Goal: Ask a question: Seek information or help from site administrators or community

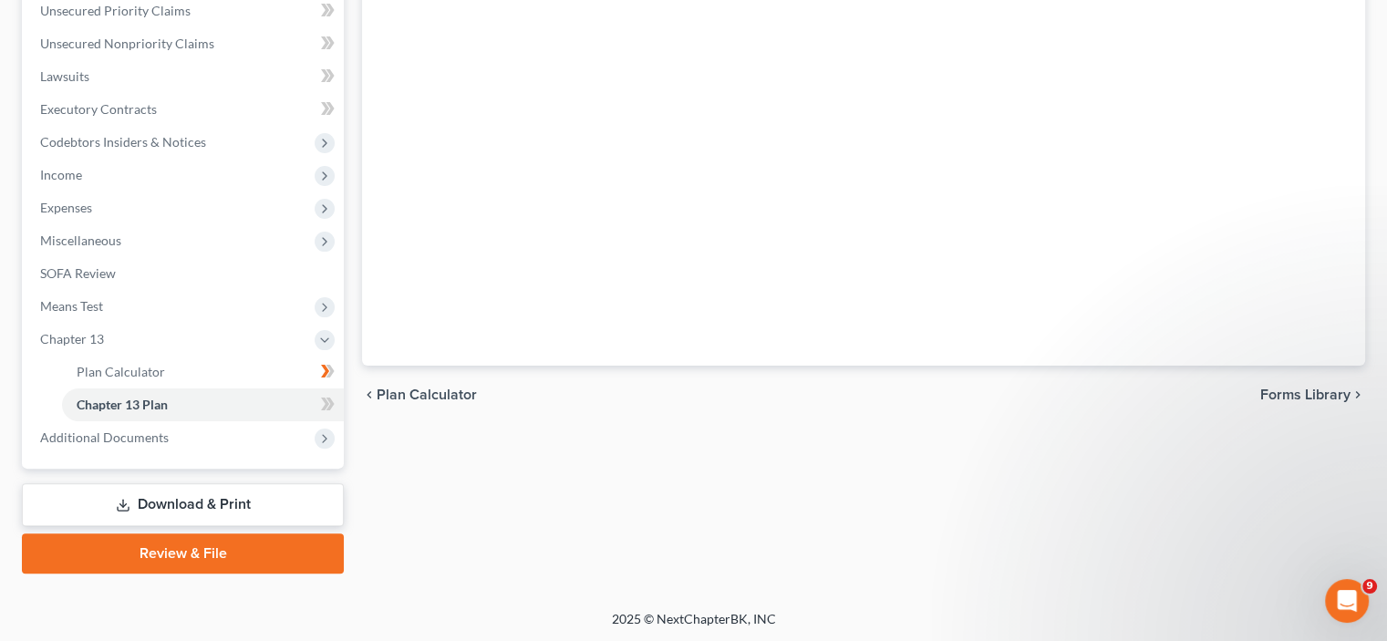
click at [455, 390] on span "Plan Calculator" at bounding box center [427, 395] width 100 height 15
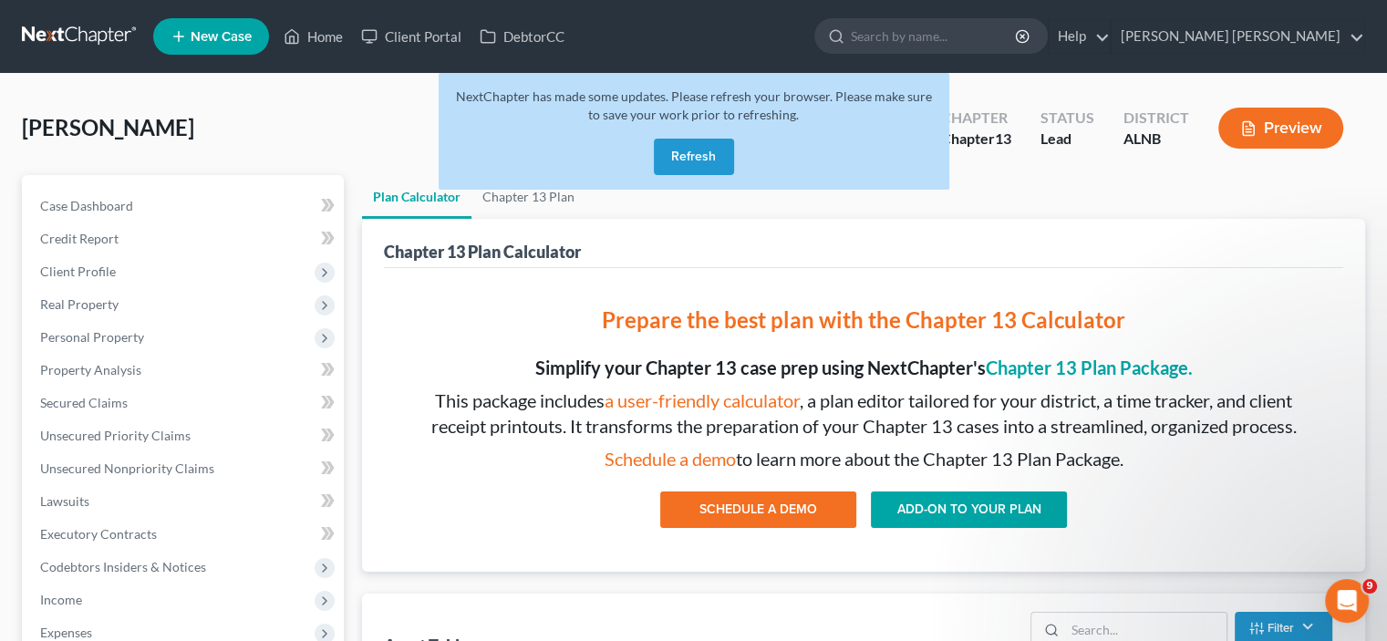
click at [698, 161] on button "Refresh" at bounding box center [694, 157] width 80 height 36
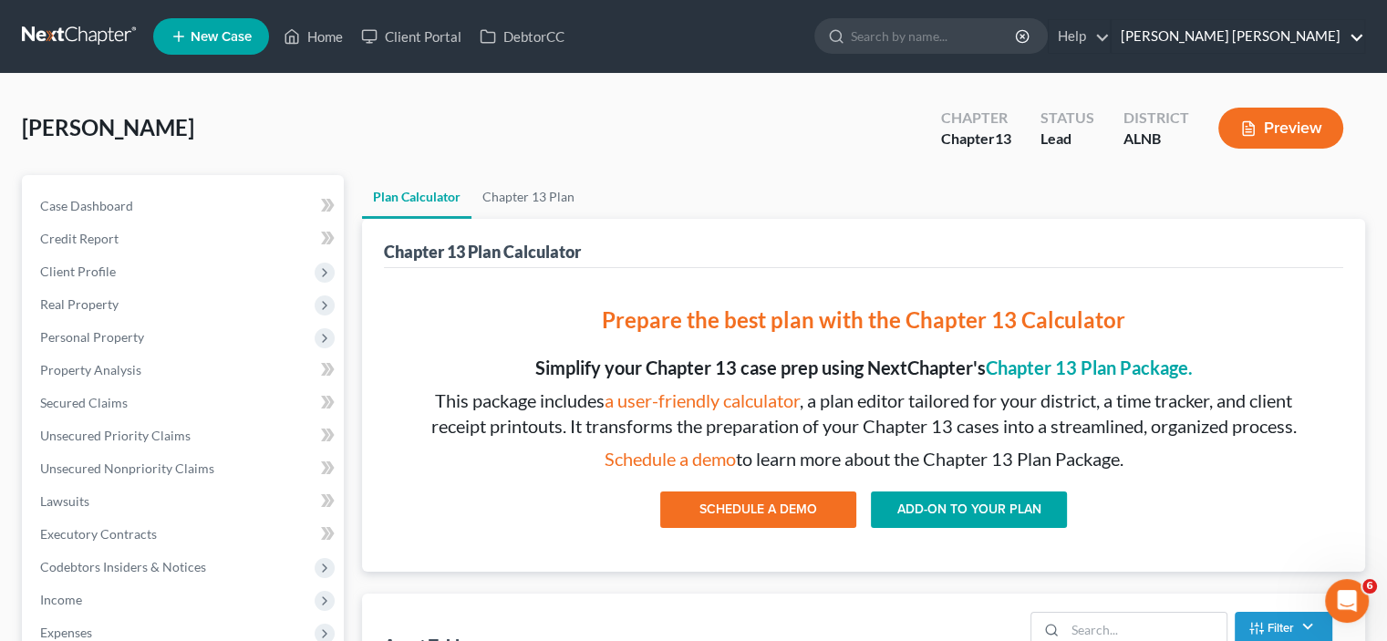
click at [1218, 42] on link "[PERSON_NAME] [PERSON_NAME]" at bounding box center [1238, 36] width 253 height 33
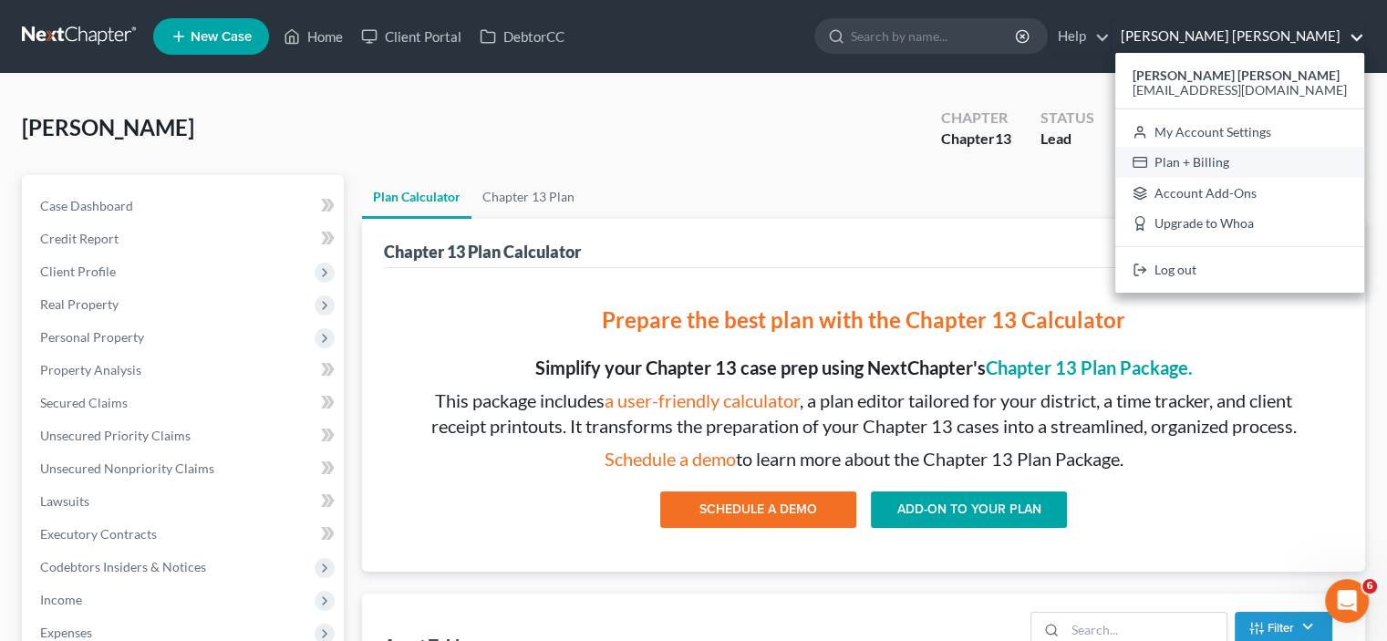
click at [1231, 167] on link "Plan + Billing" at bounding box center [1239, 162] width 249 height 31
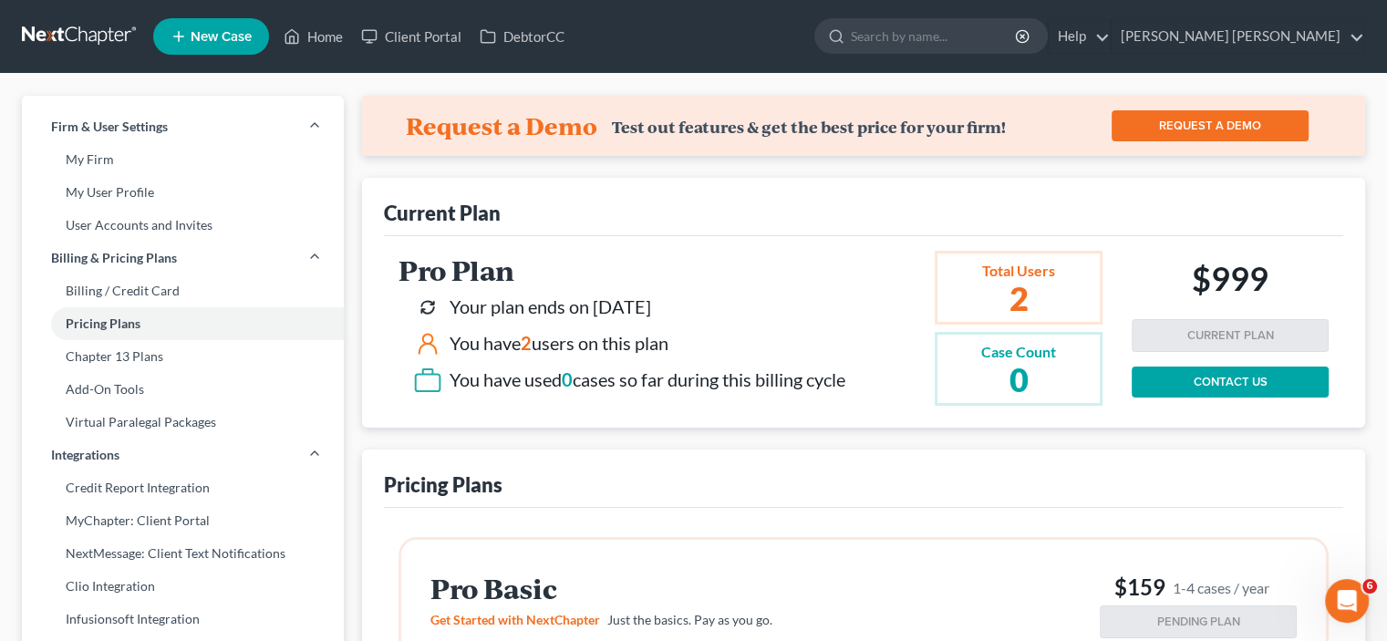
click at [488, 267] on h2 "Pro Plan" at bounding box center [622, 270] width 447 height 30
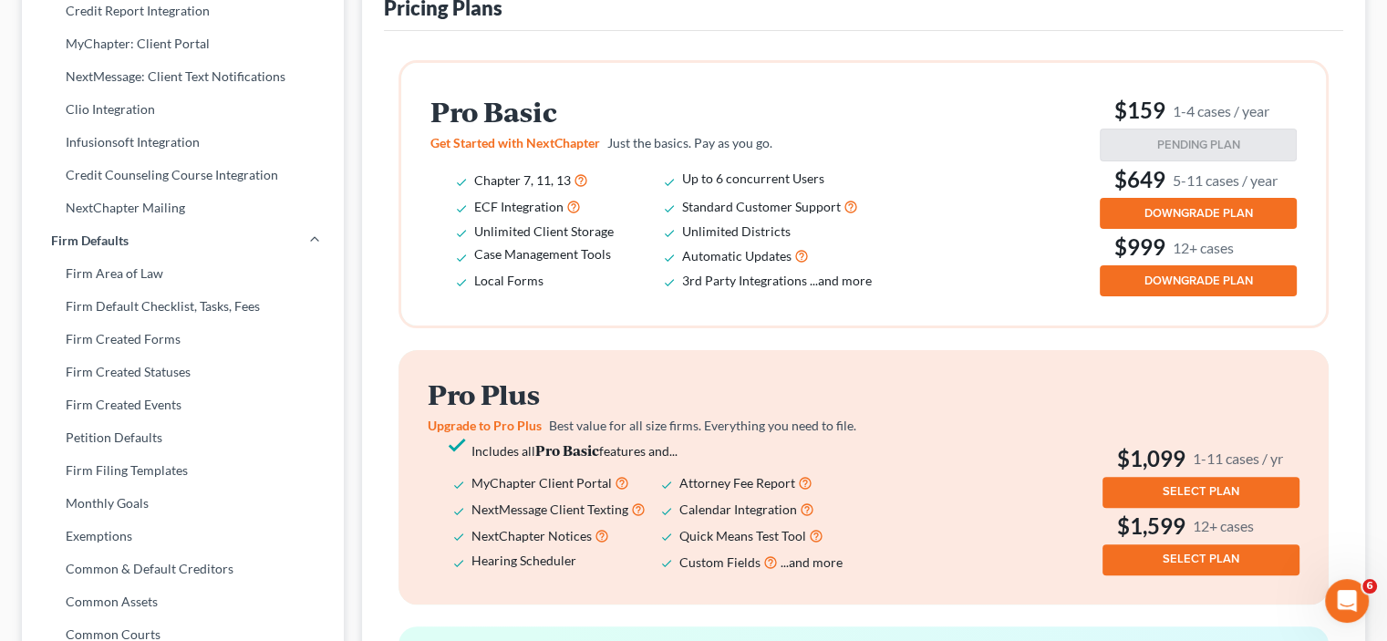
scroll to position [371, 0]
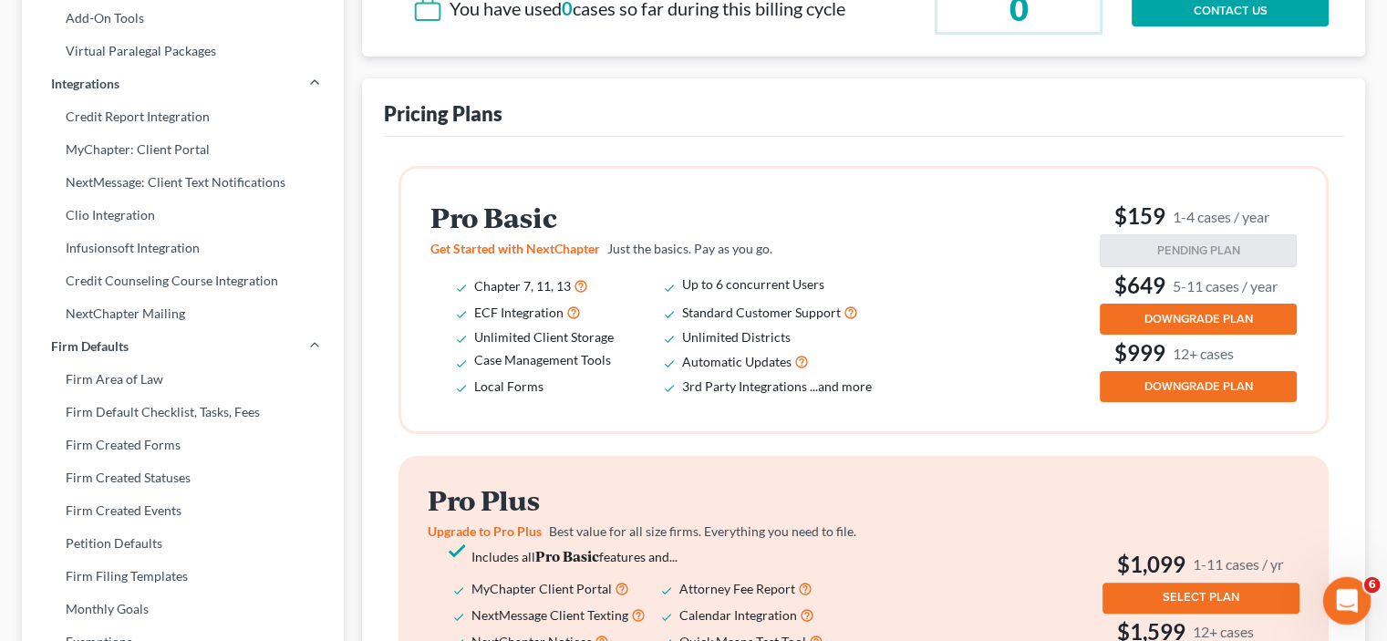
click at [1342, 600] on icon "Open Intercom Messenger" at bounding box center [1344, 598] width 13 height 15
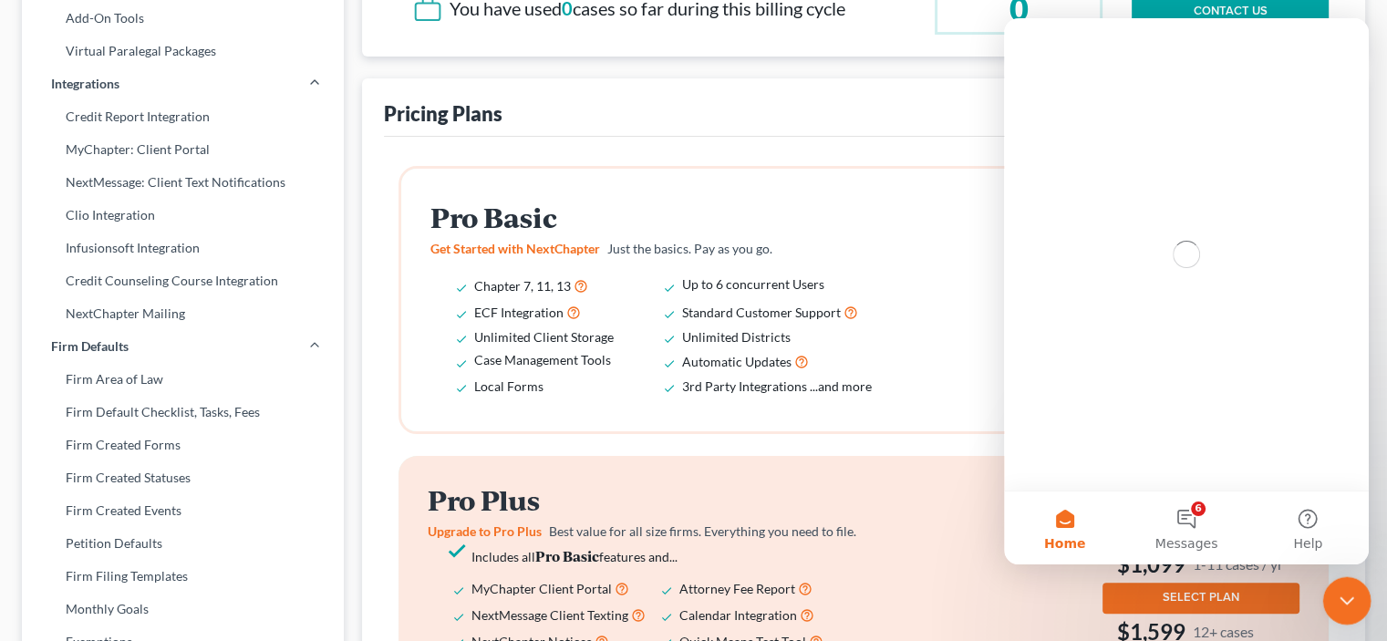
scroll to position [0, 0]
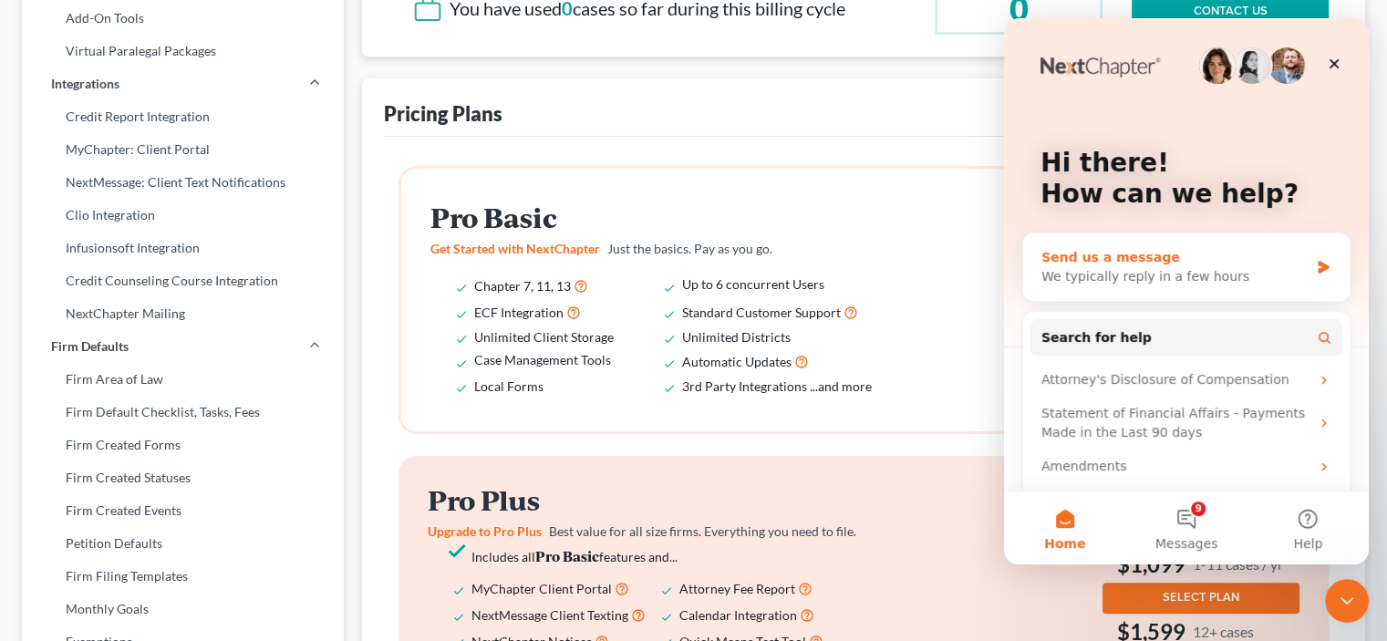
click at [1106, 273] on div "We typically reply in a few hours" at bounding box center [1175, 276] width 267 height 19
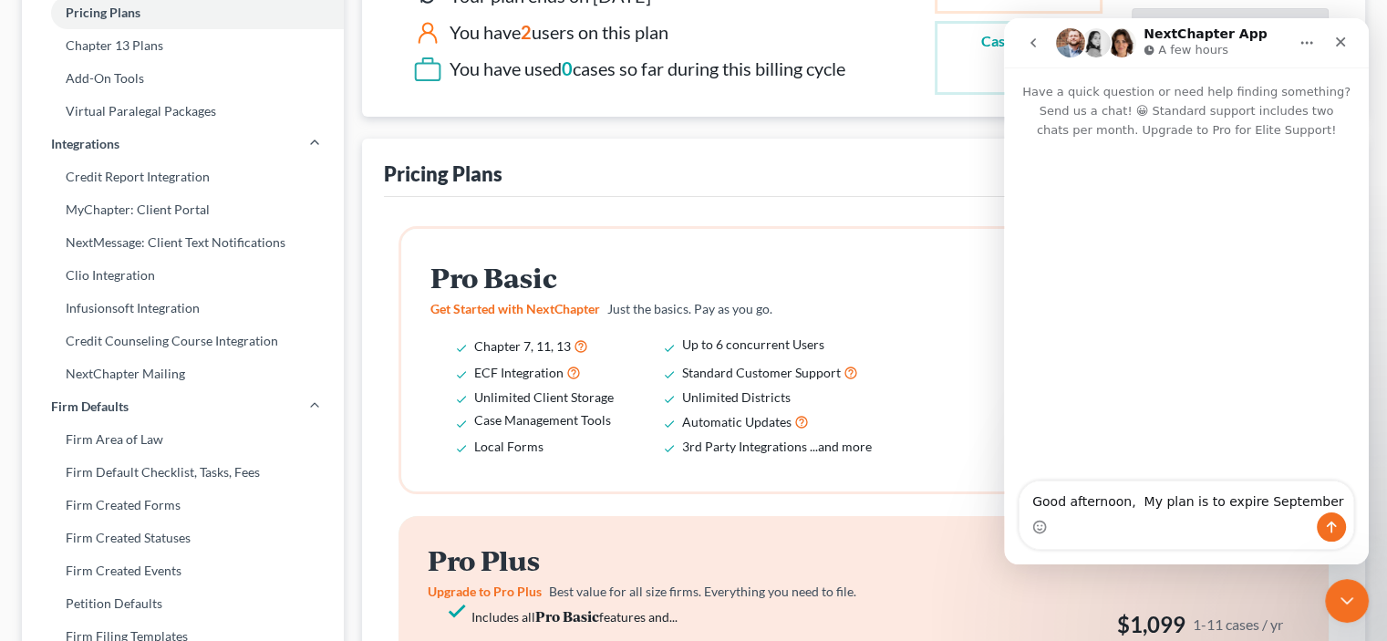
scroll to position [280, 0]
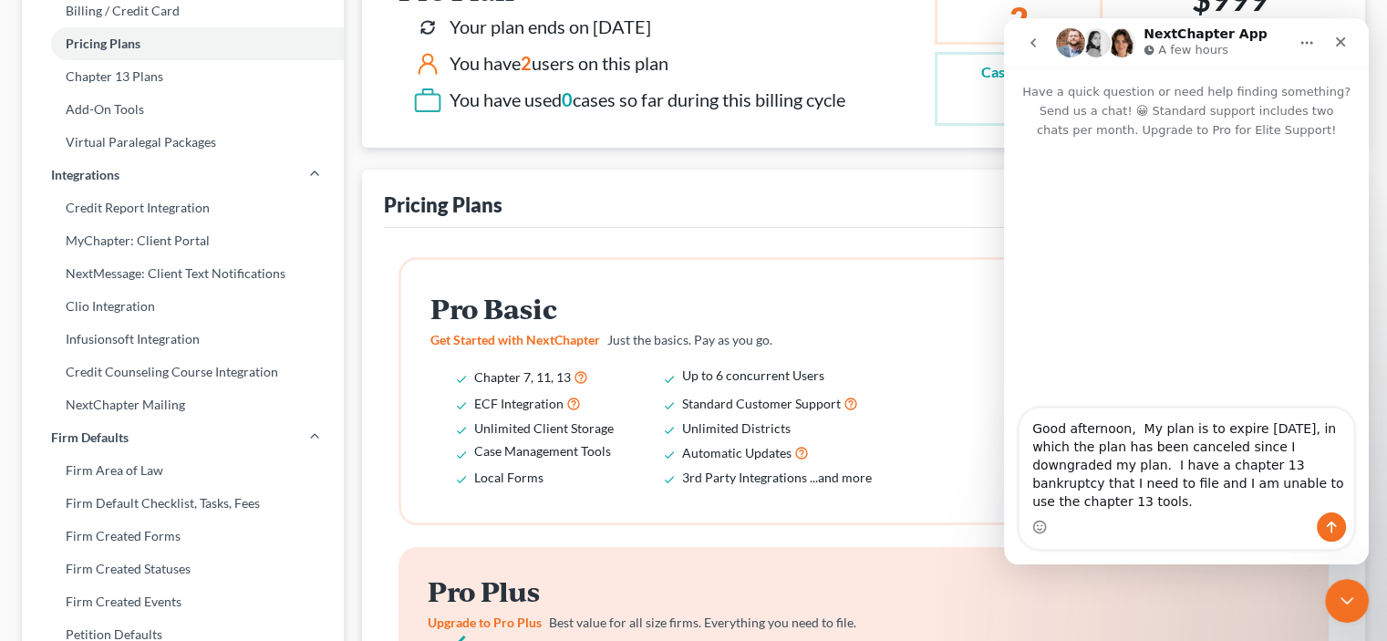
type textarea "Good afternoon, My plan is to expire September 30, in which the plan has been c…"
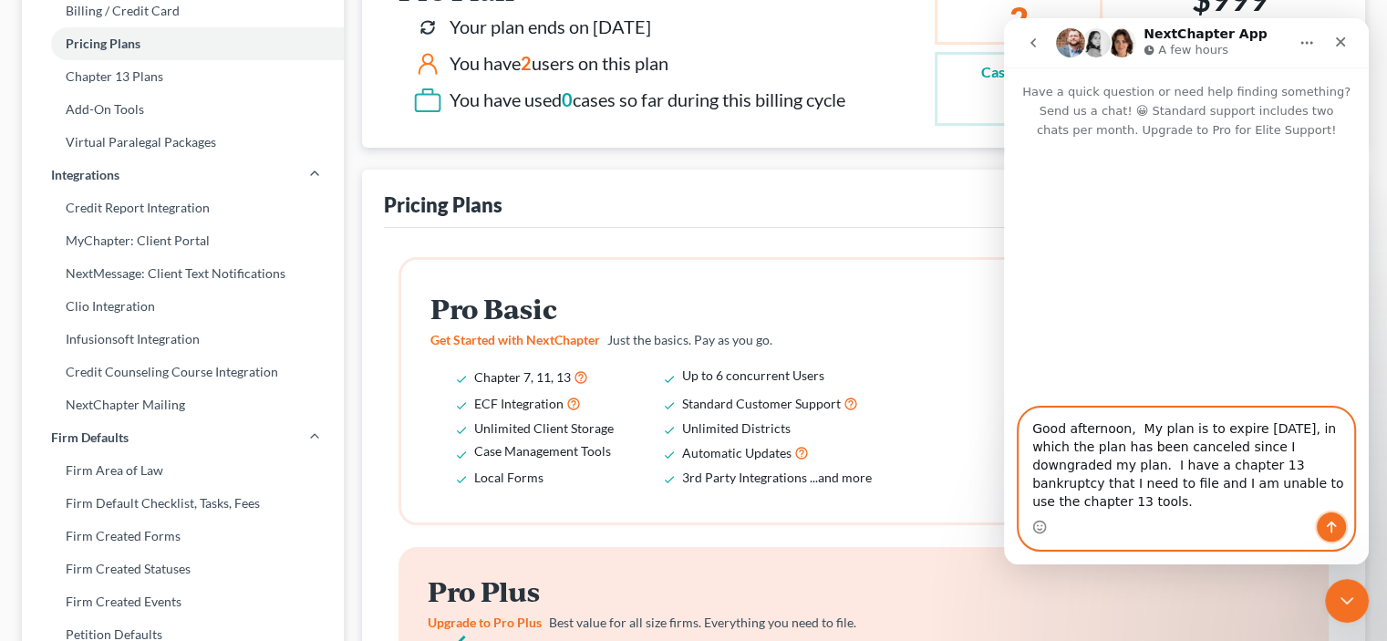
click at [1332, 520] on button "Send a message…" at bounding box center [1331, 527] width 29 height 29
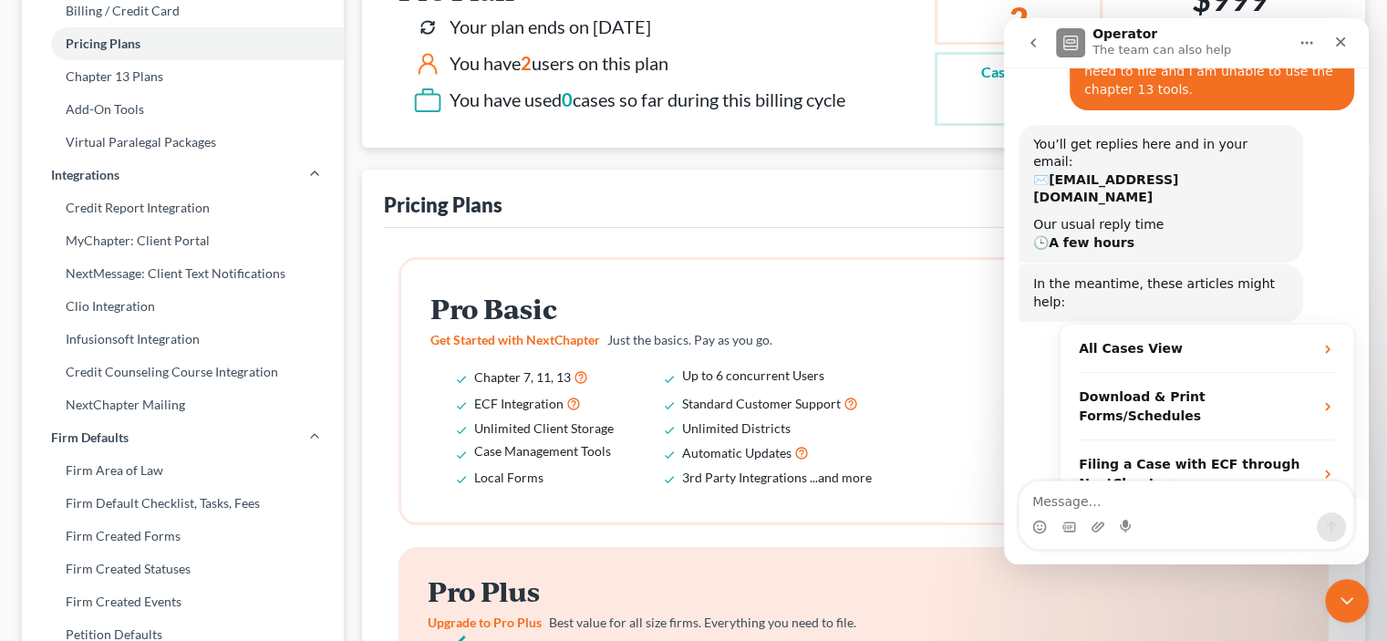
scroll to position [181, 0]
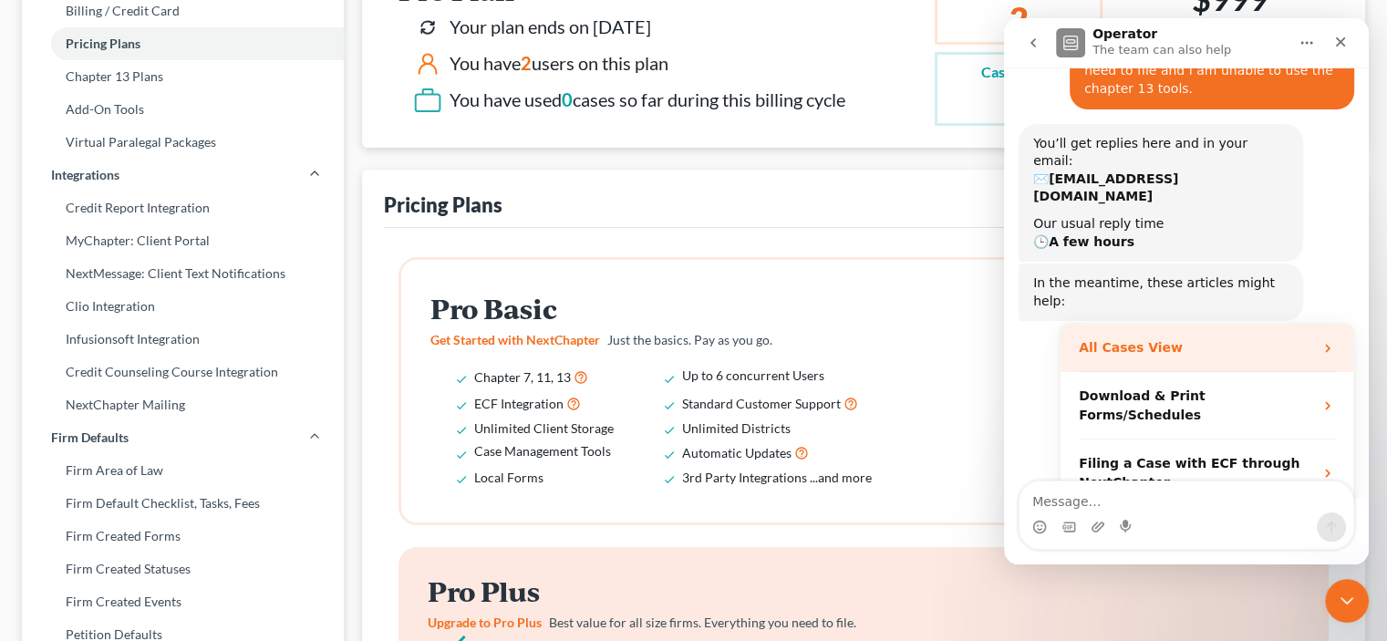
click at [1166, 338] on div "All Cases View" at bounding box center [1196, 347] width 234 height 19
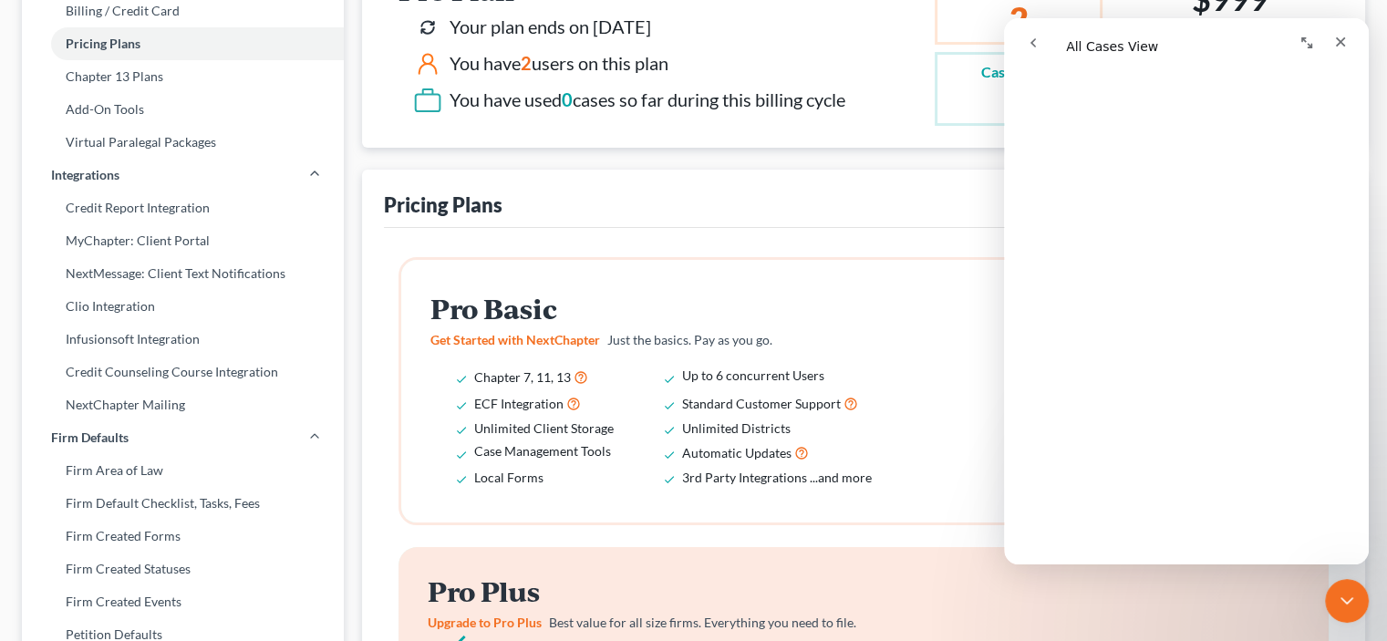
scroll to position [730, 0]
click at [1340, 36] on icon "Close" at bounding box center [1340, 42] width 15 height 15
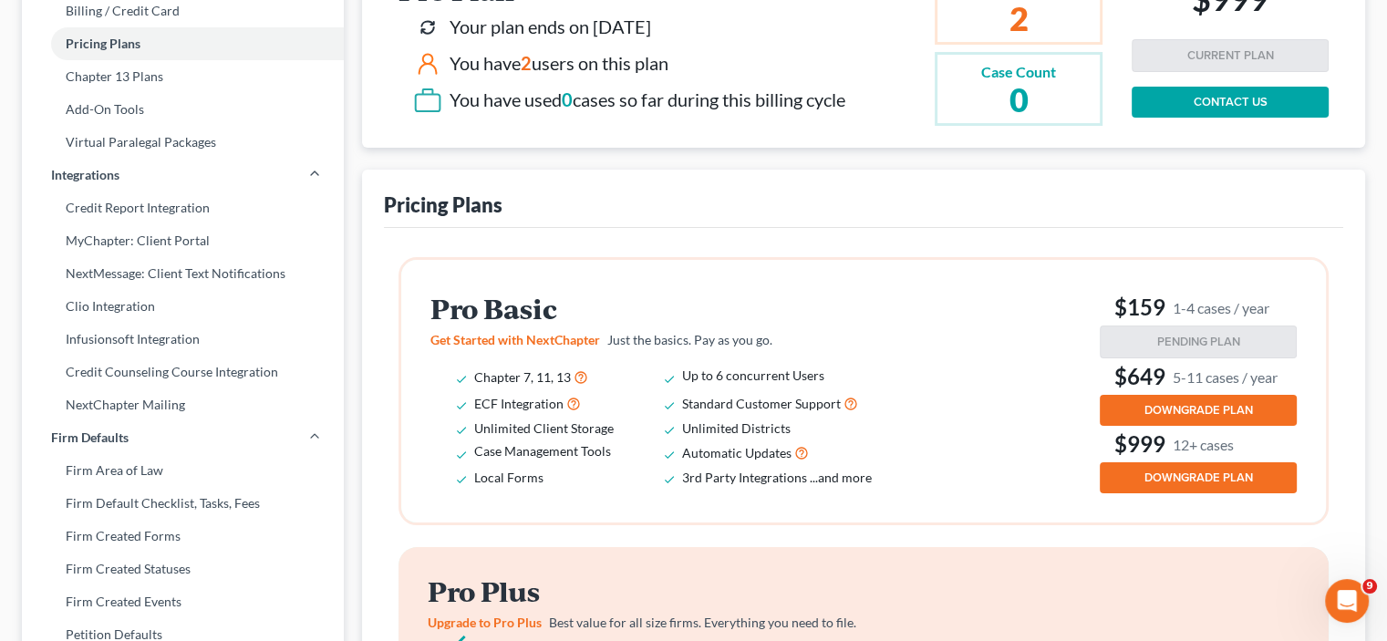
scroll to position [0, 0]
click at [1354, 606] on div "Open Intercom Messenger" at bounding box center [1344, 598] width 60 height 60
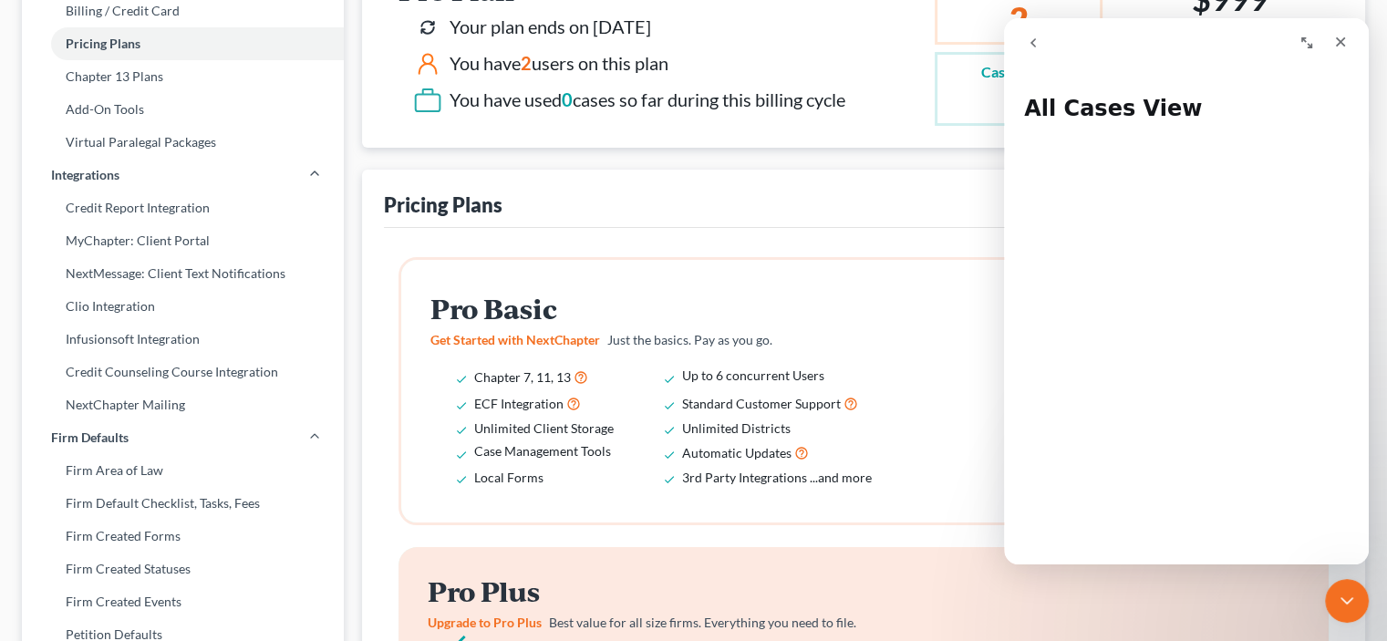
click at [1037, 39] on icon "go back" at bounding box center [1033, 43] width 15 height 15
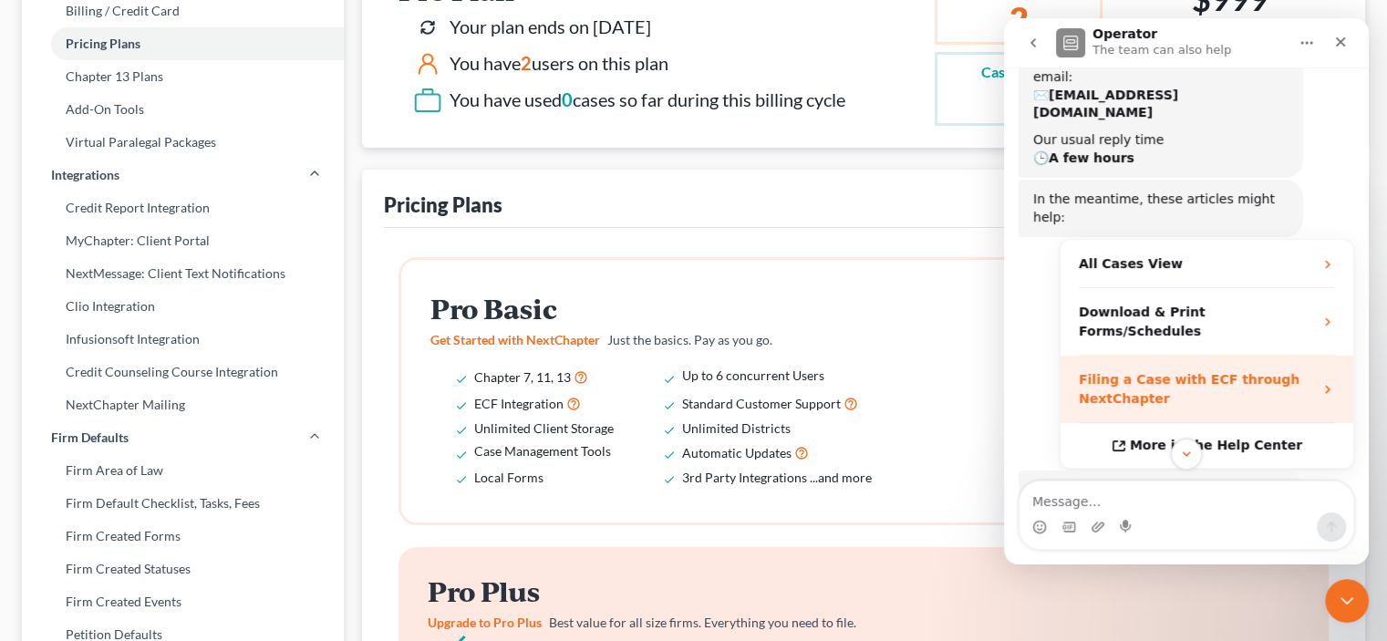
scroll to position [303, 0]
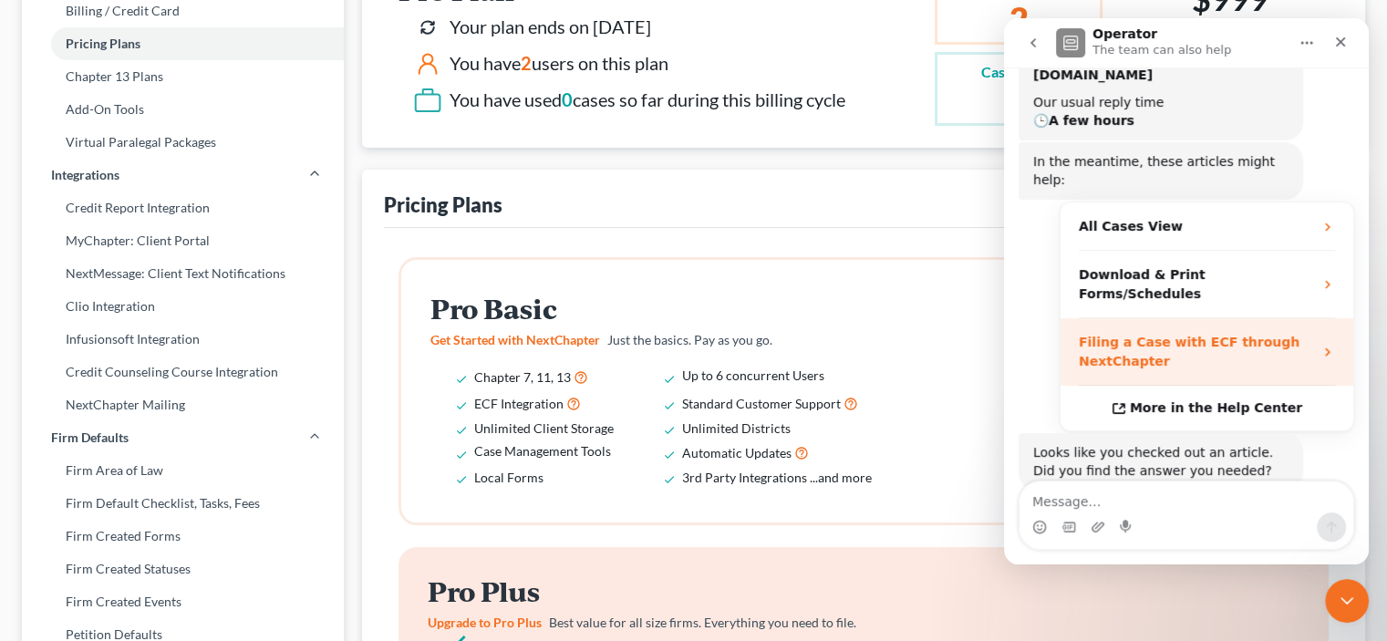
click at [1183, 333] on div "Filing a Case with ECF through NextChapter" at bounding box center [1196, 352] width 234 height 38
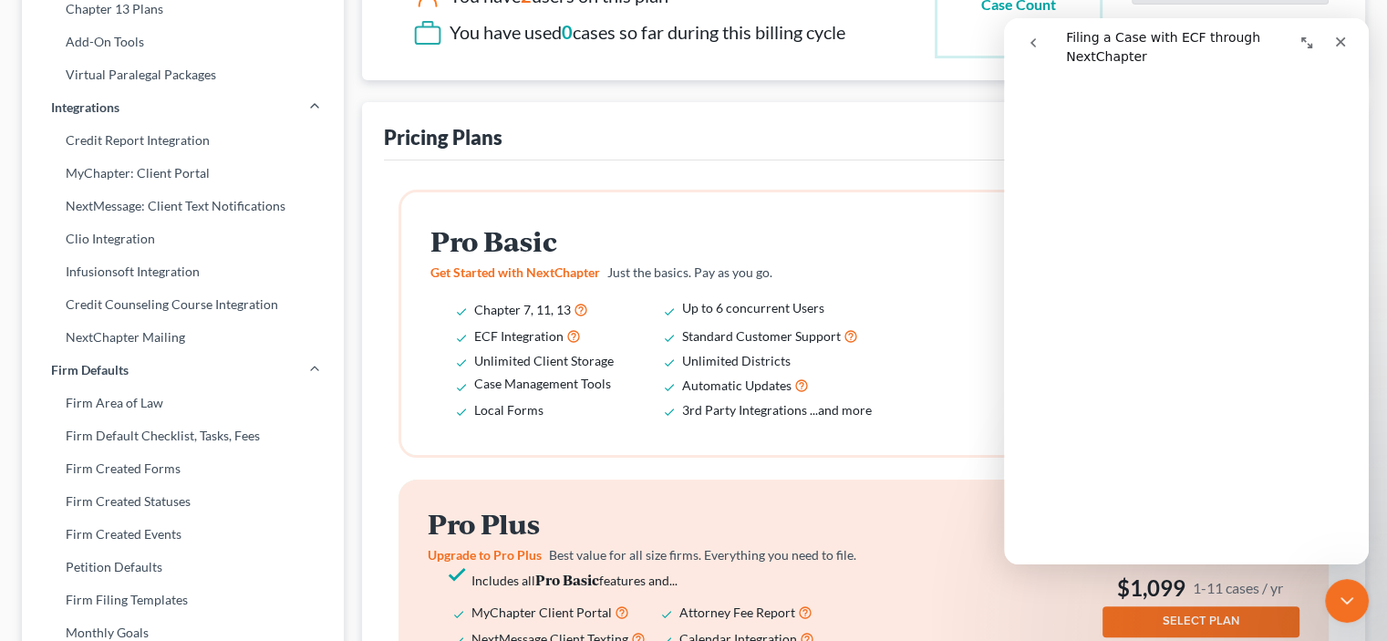
scroll to position [0, 0]
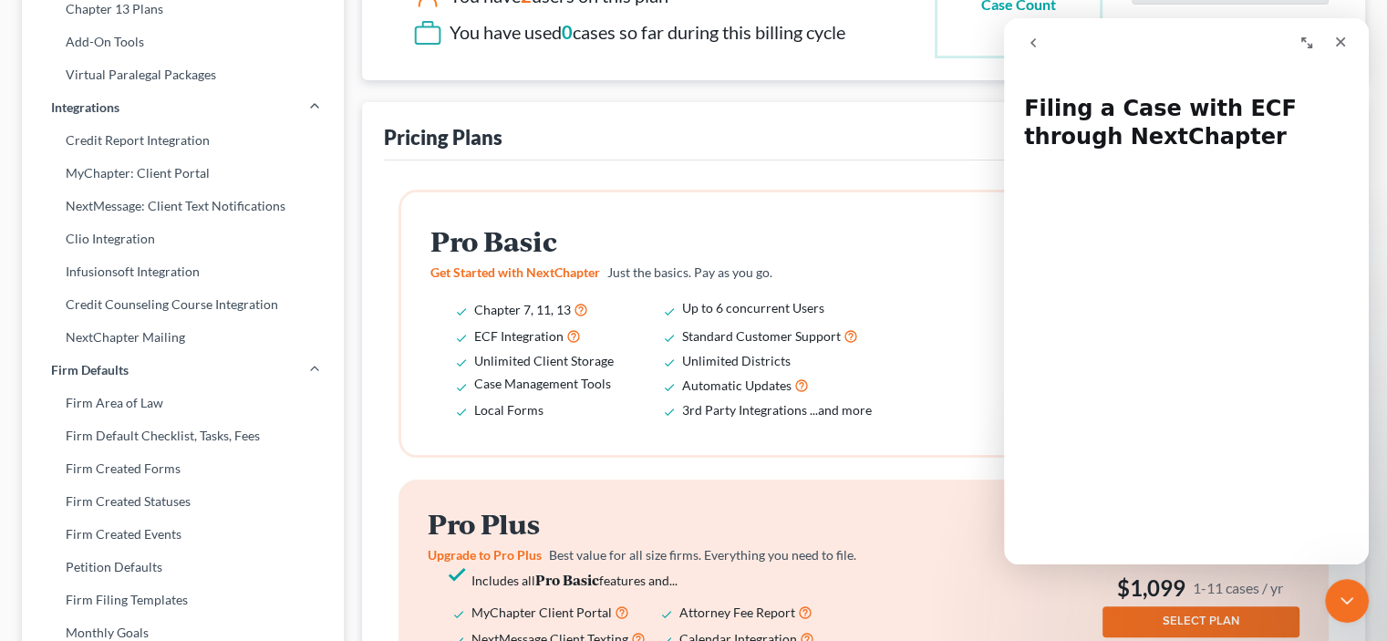
click at [1037, 36] on icon "go back" at bounding box center [1033, 43] width 15 height 15
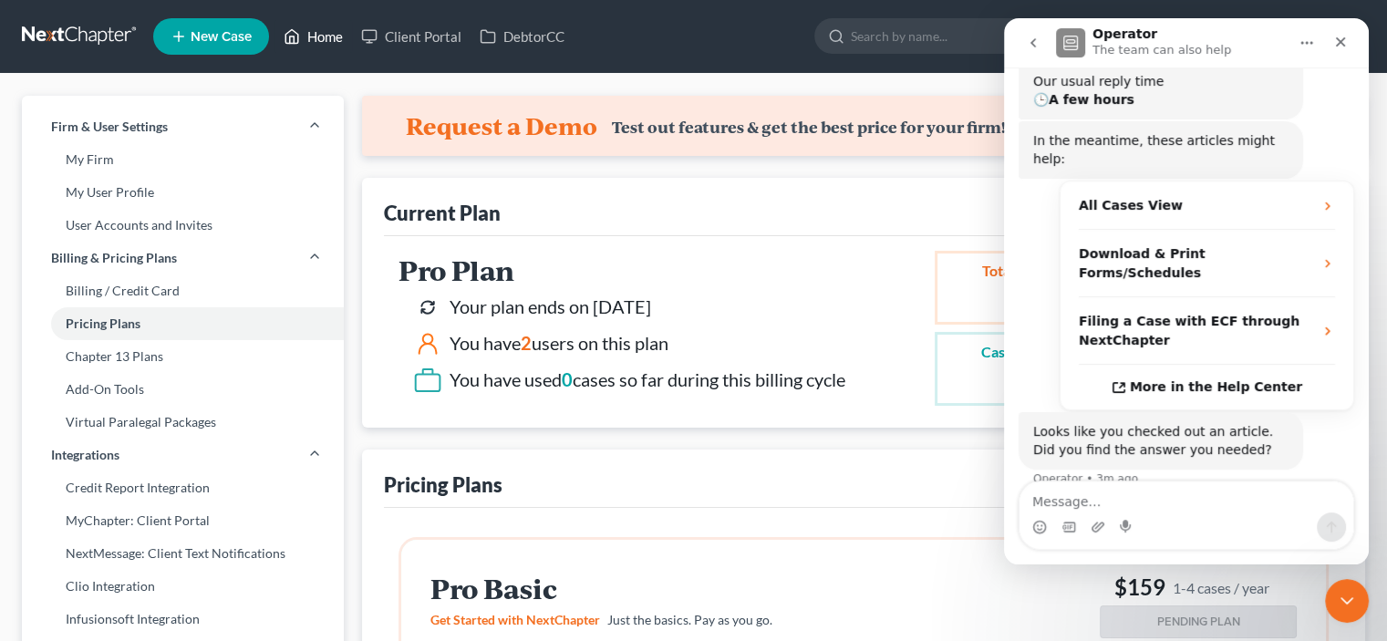
click at [293, 30] on icon at bounding box center [292, 37] width 13 height 14
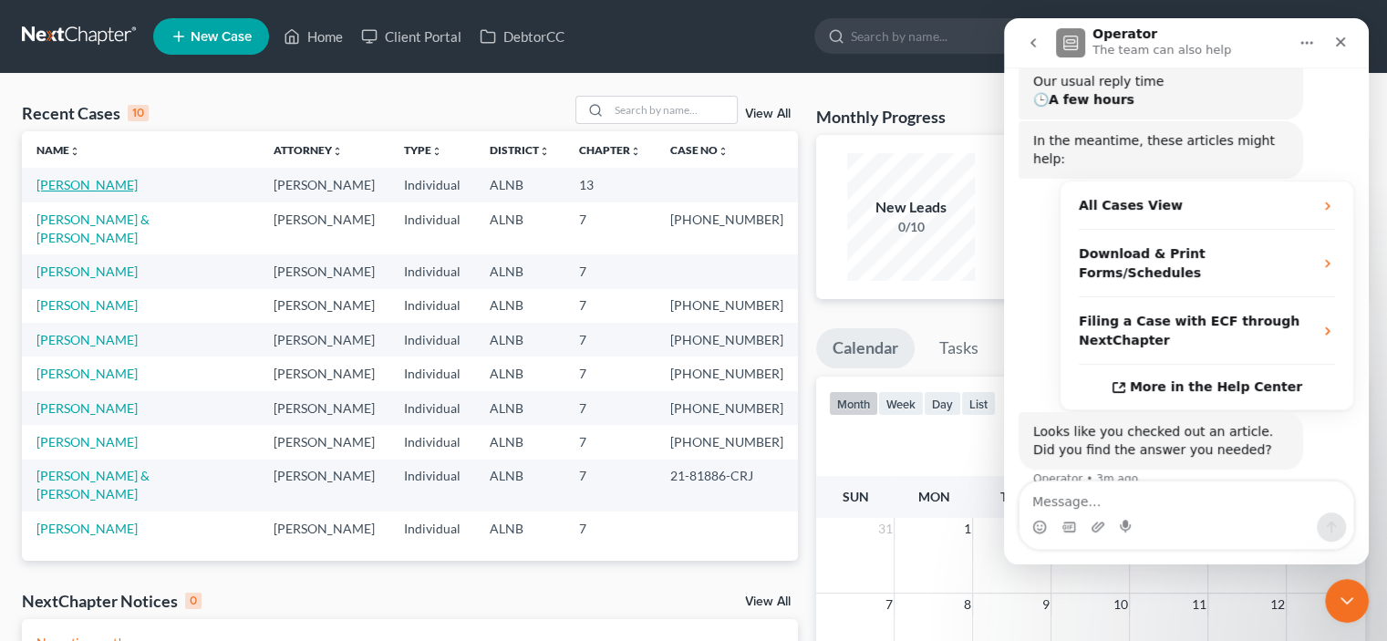
click at [69, 180] on link "[PERSON_NAME]" at bounding box center [86, 185] width 101 height 16
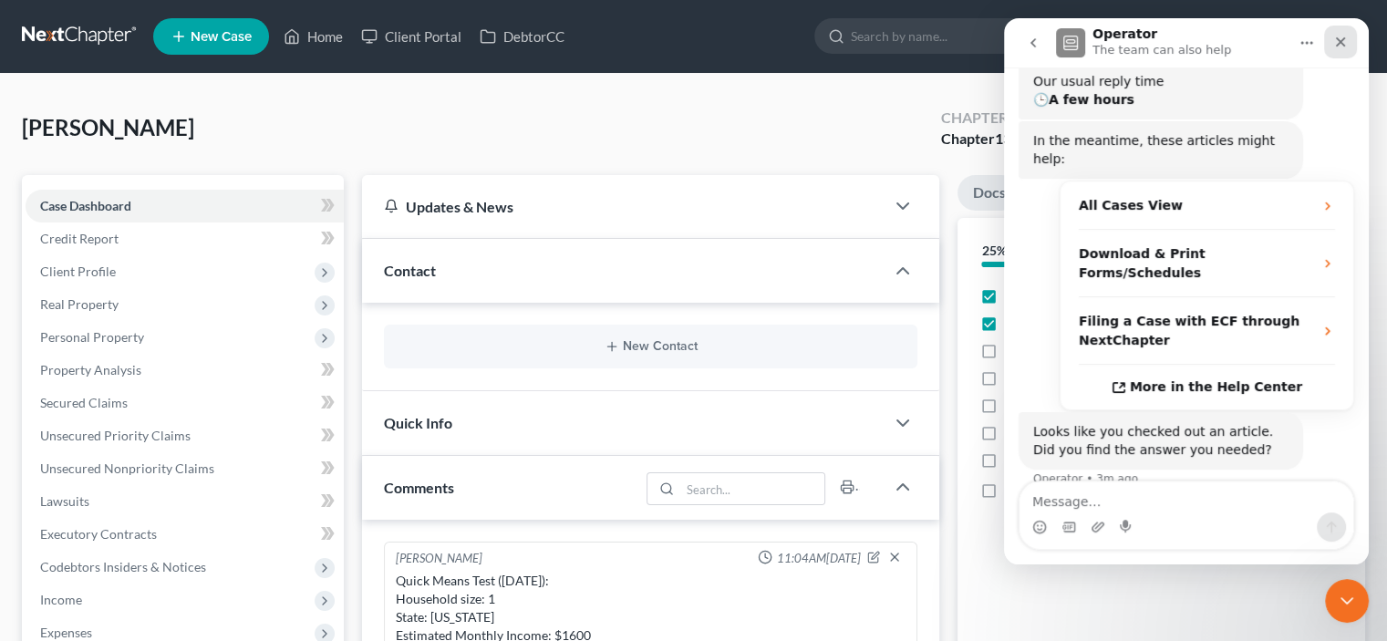
click at [1348, 43] on div "Close" at bounding box center [1340, 42] width 33 height 33
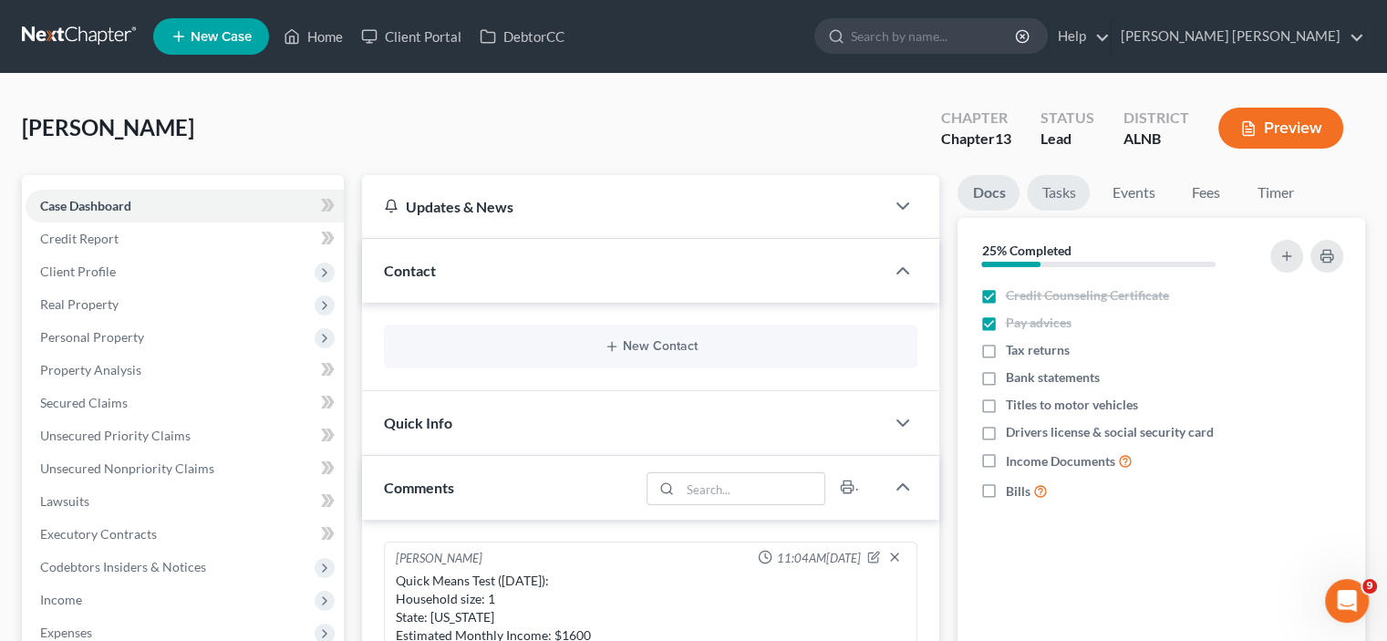
click at [1061, 198] on link "Tasks" at bounding box center [1058, 193] width 63 height 36
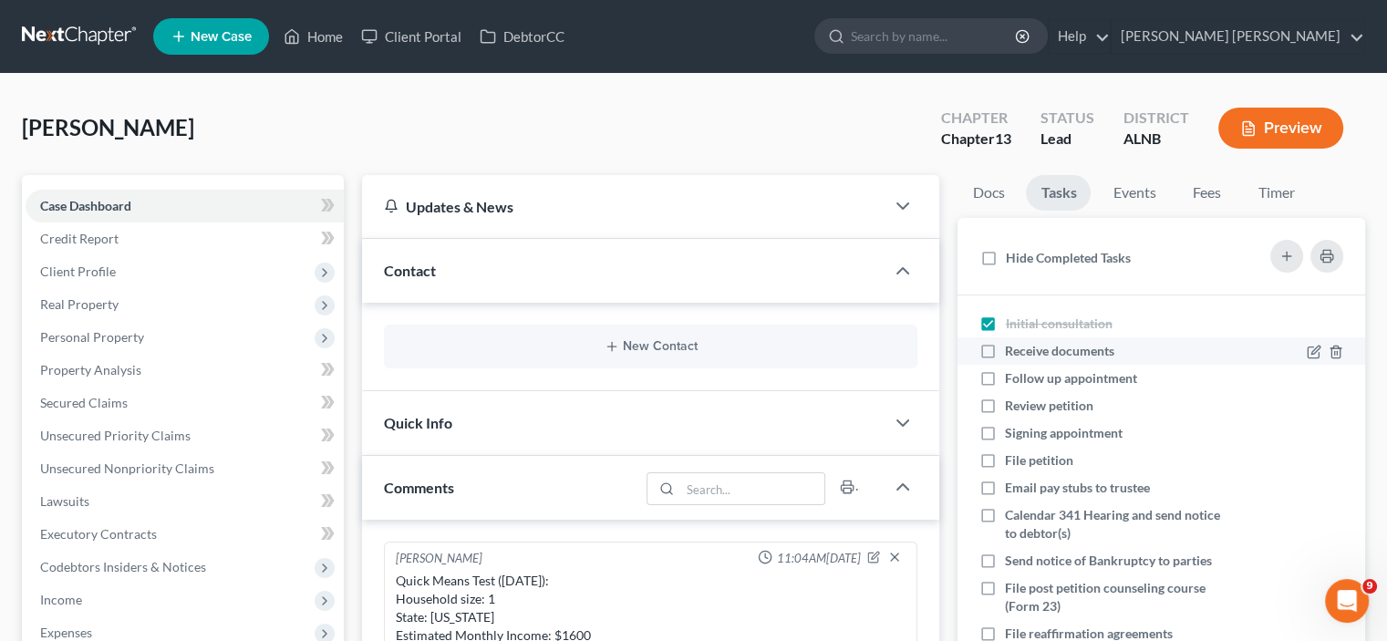
click at [1005, 347] on label "Receive documents" at bounding box center [1067, 351] width 124 height 18
click at [1012, 347] on input "Receive documents" at bounding box center [1018, 348] width 12 height 12
checkbox input "true"
click at [1135, 192] on link "Events" at bounding box center [1134, 193] width 72 height 36
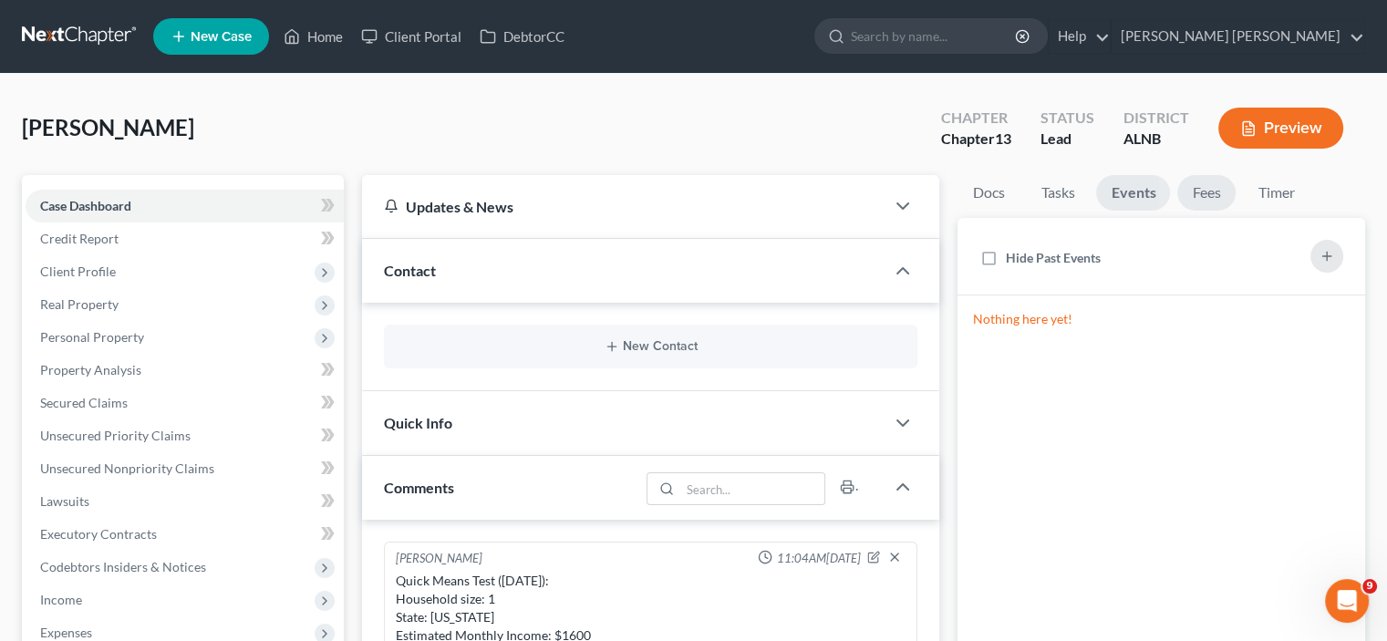
click at [1211, 193] on link "Fees" at bounding box center [1206, 193] width 58 height 36
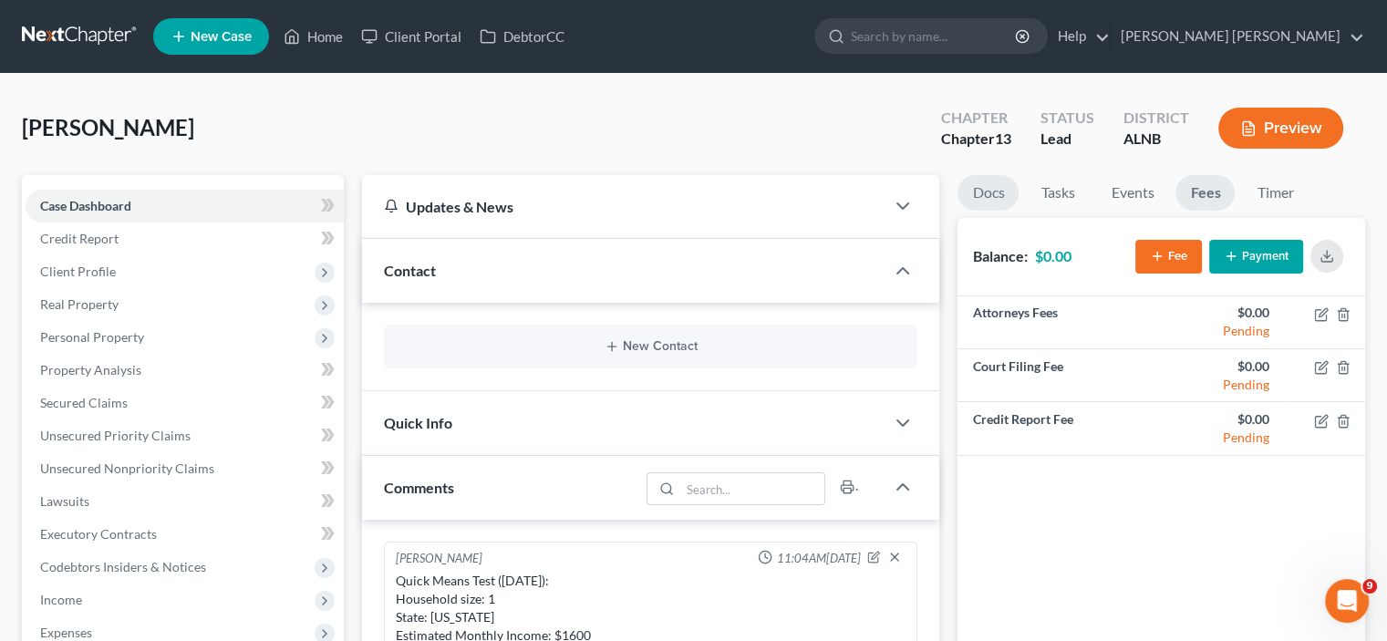
click at [1000, 195] on link "Docs" at bounding box center [988, 193] width 61 height 36
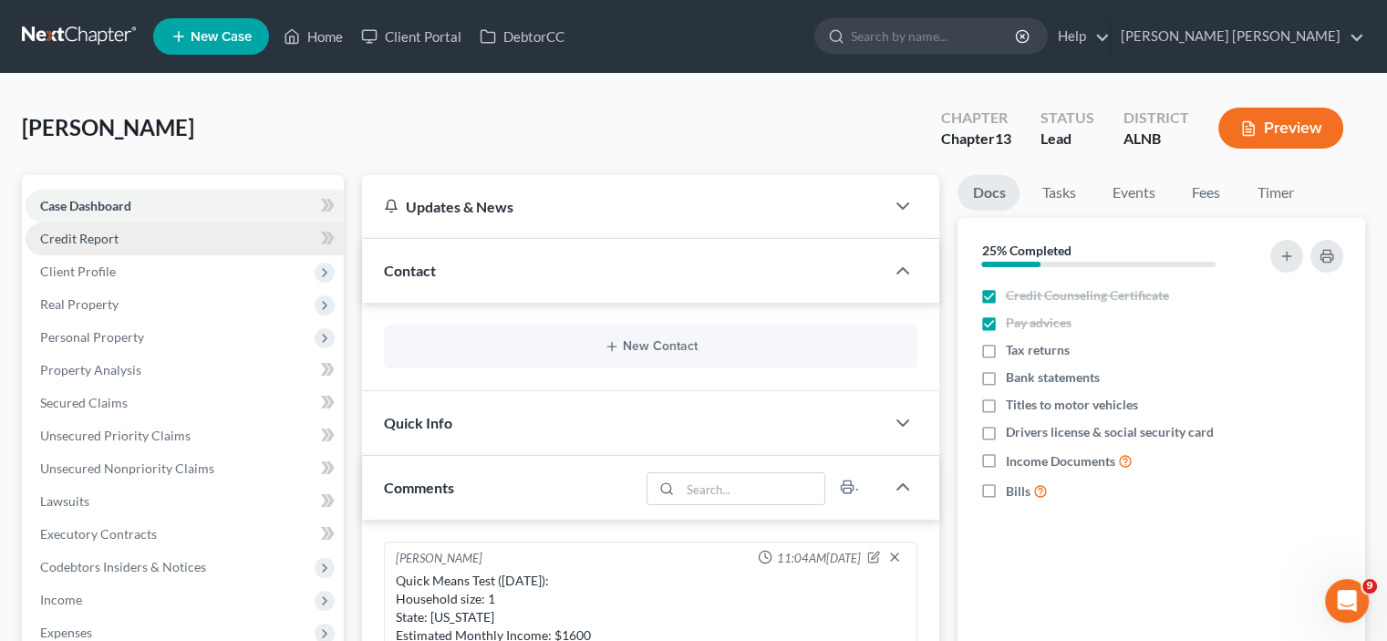
click at [140, 238] on link "Credit Report" at bounding box center [185, 239] width 318 height 33
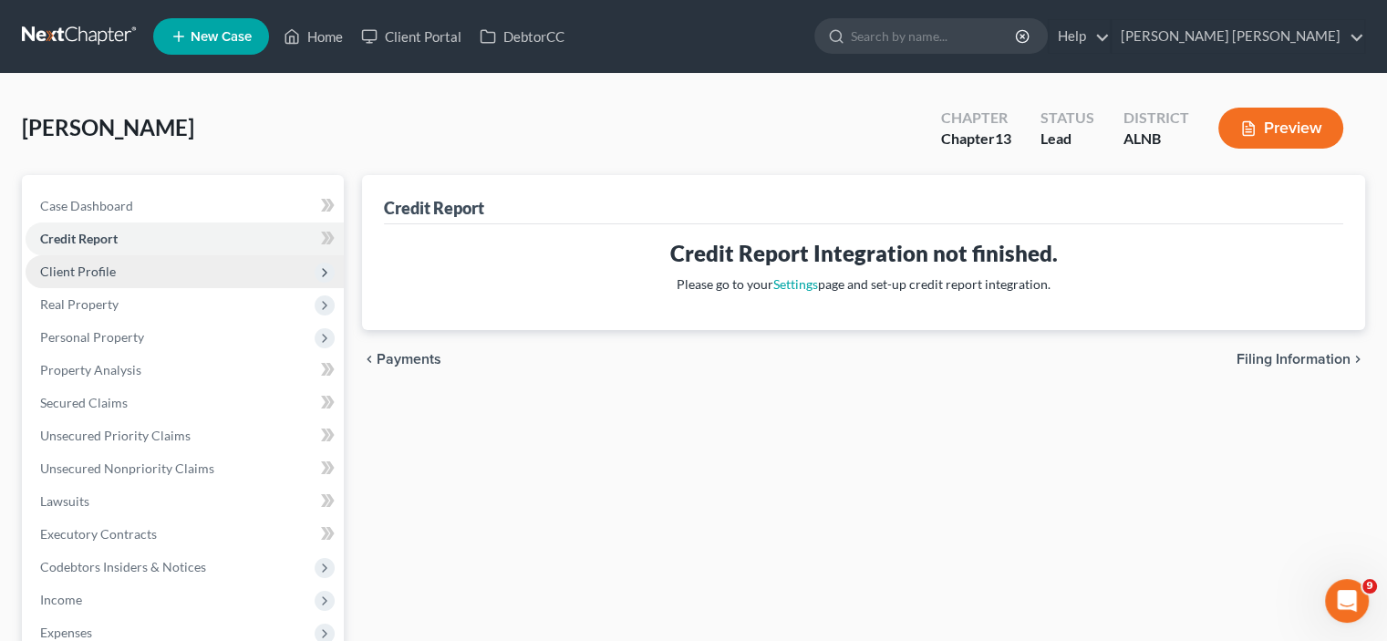
click at [131, 261] on span "Client Profile" at bounding box center [185, 271] width 318 height 33
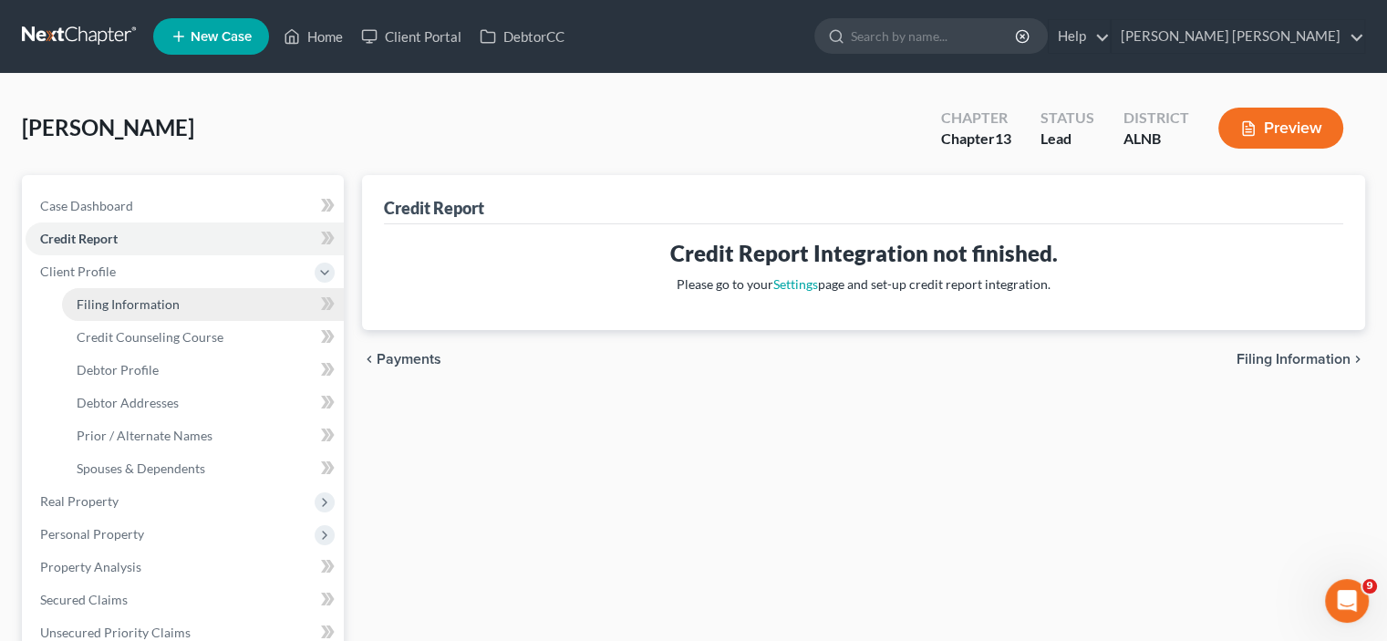
click at [122, 302] on span "Filing Information" at bounding box center [128, 304] width 103 height 16
select select "1"
select select "0"
select select "3"
select select "1"
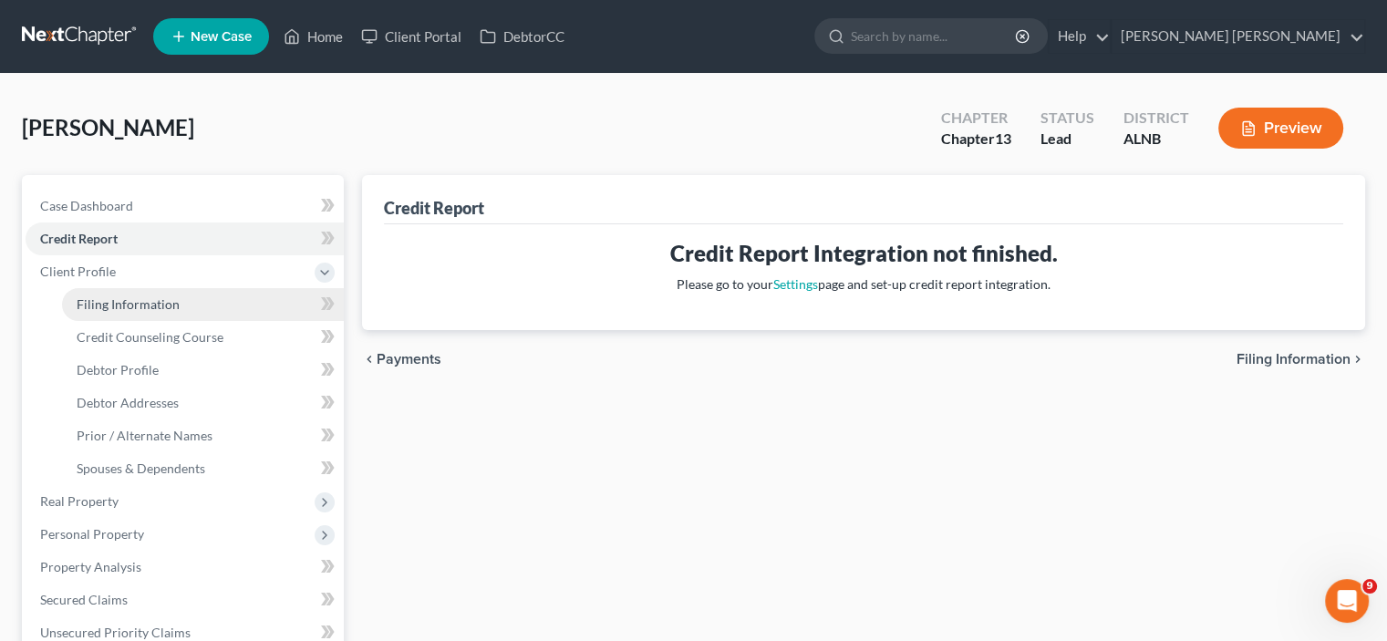
select select "0"
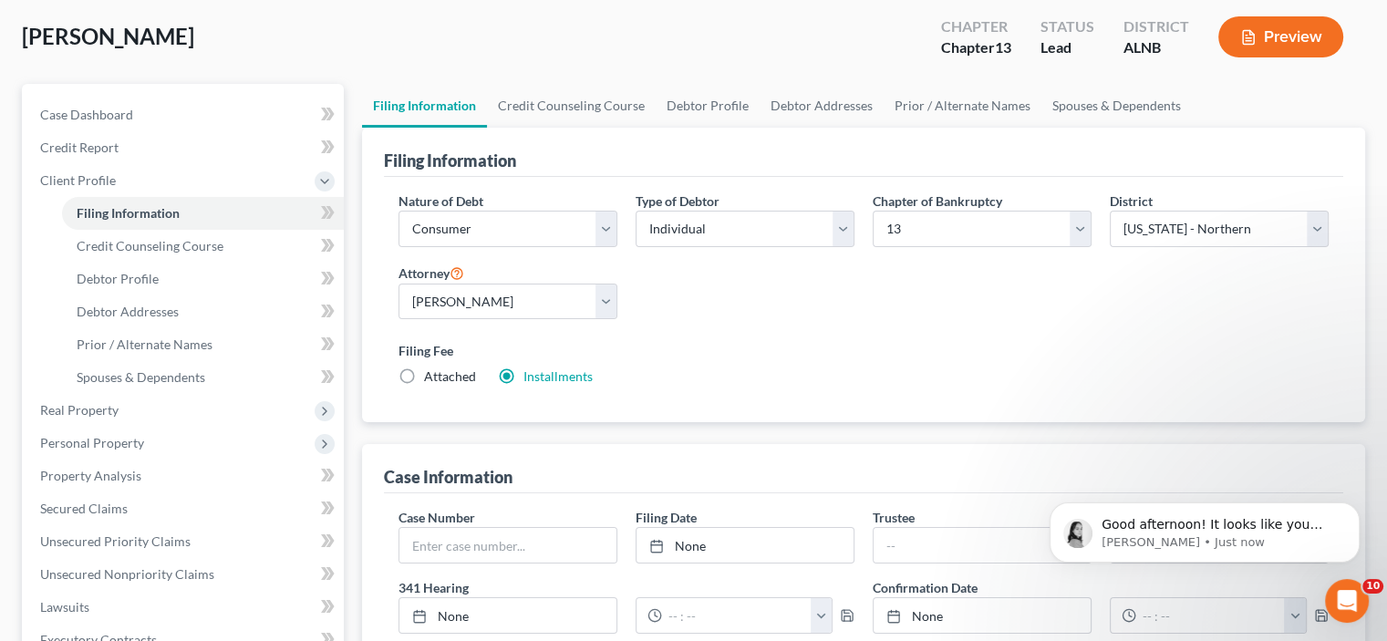
scroll to position [462, 0]
click at [1258, 523] on p "Good afternoon! It looks like you firm does not currently have a chapter 13 pla…" at bounding box center [1219, 525] width 235 height 18
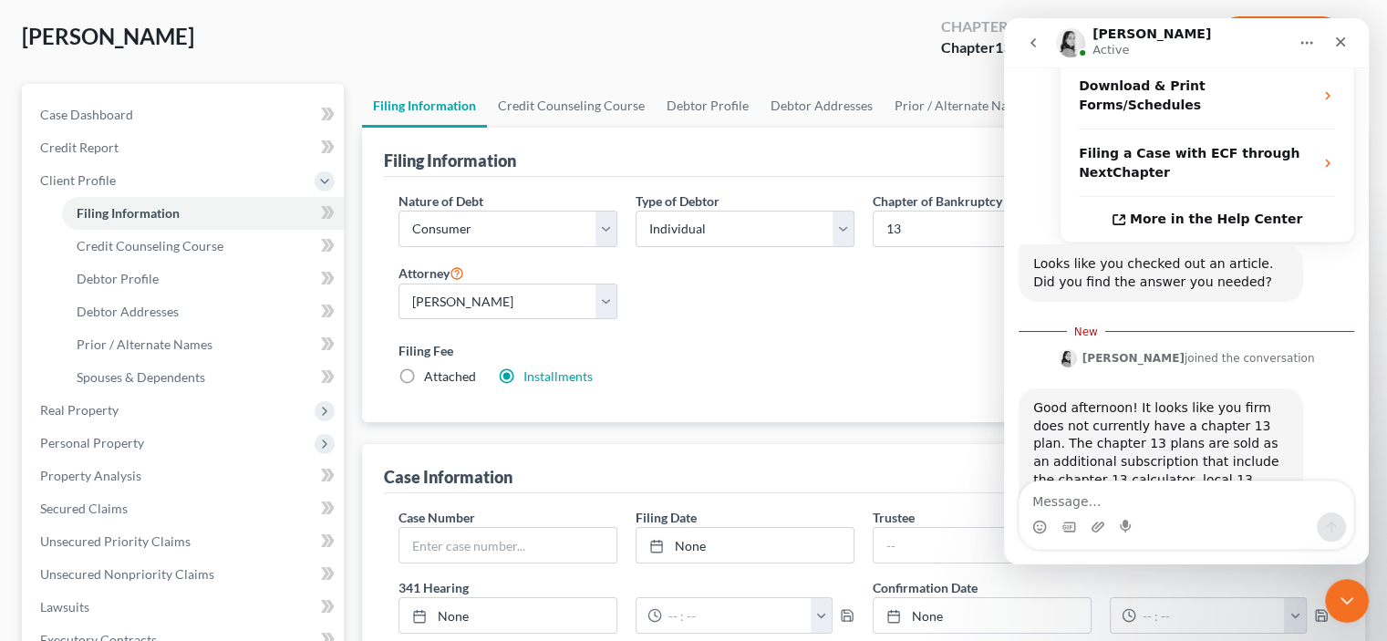
scroll to position [492, 0]
click at [1105, 492] on textarea "Message…" at bounding box center [1187, 497] width 334 height 31
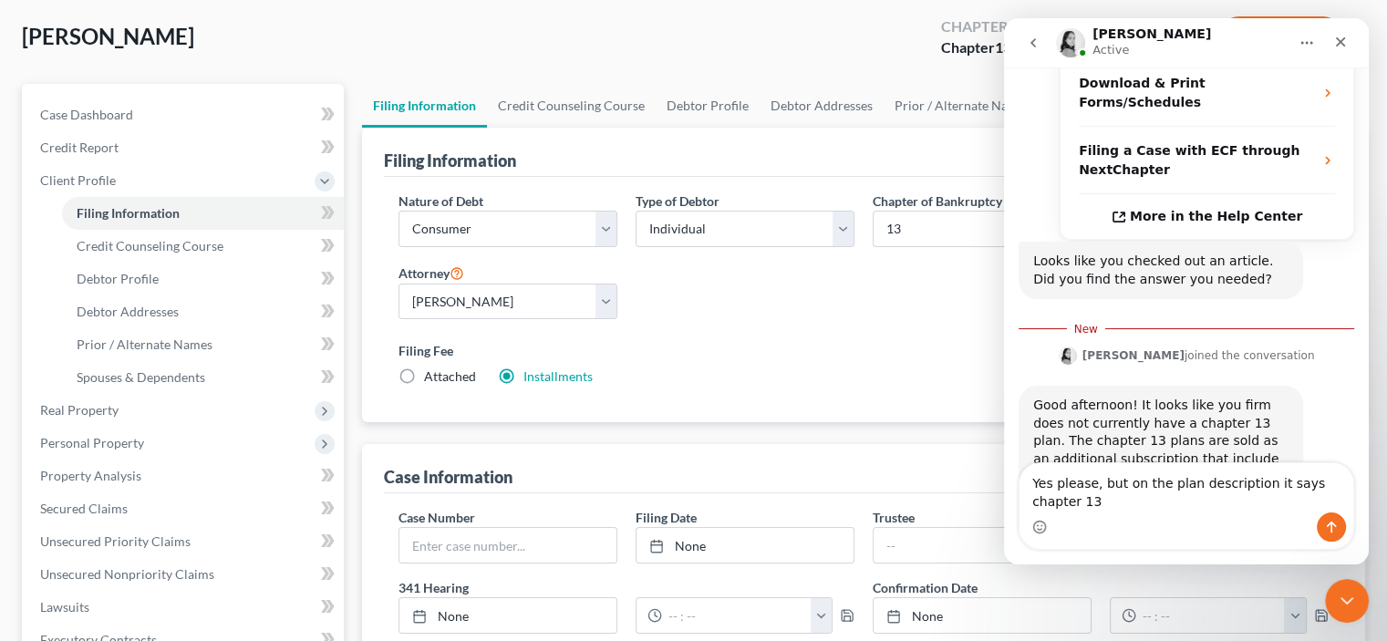
scroll to position [511, 0]
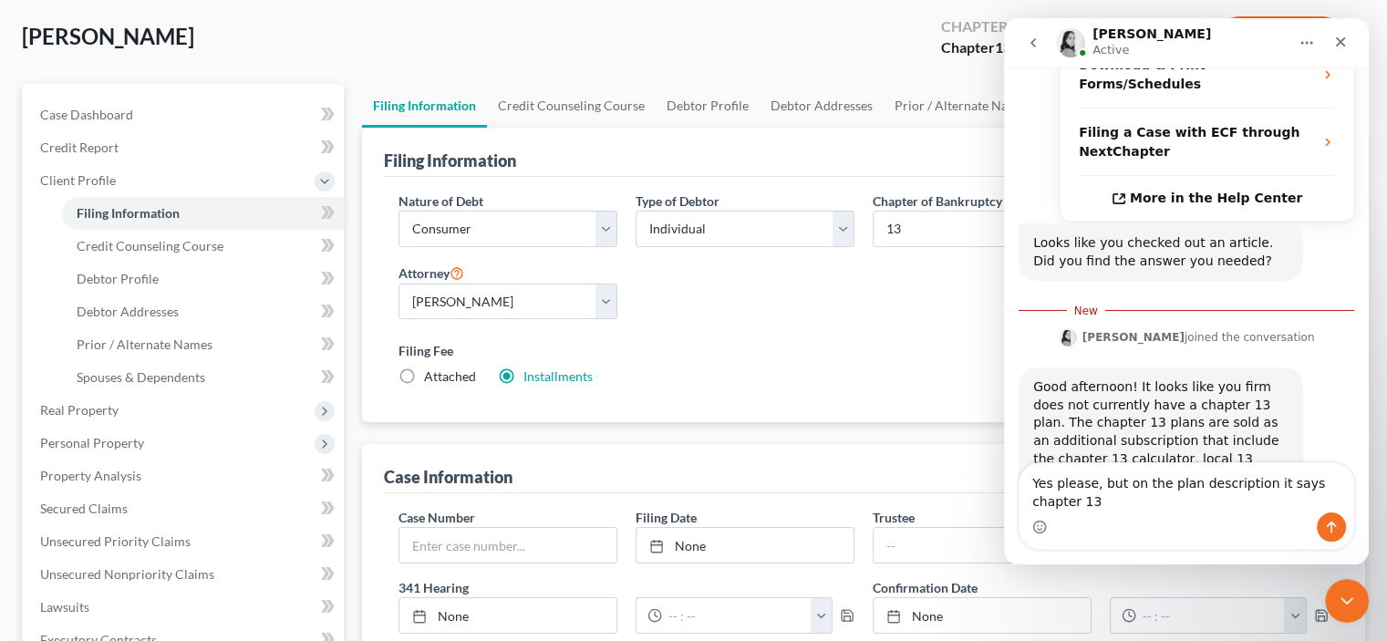
type textarea "Yes please, but on the plan description it says chapter 13?"
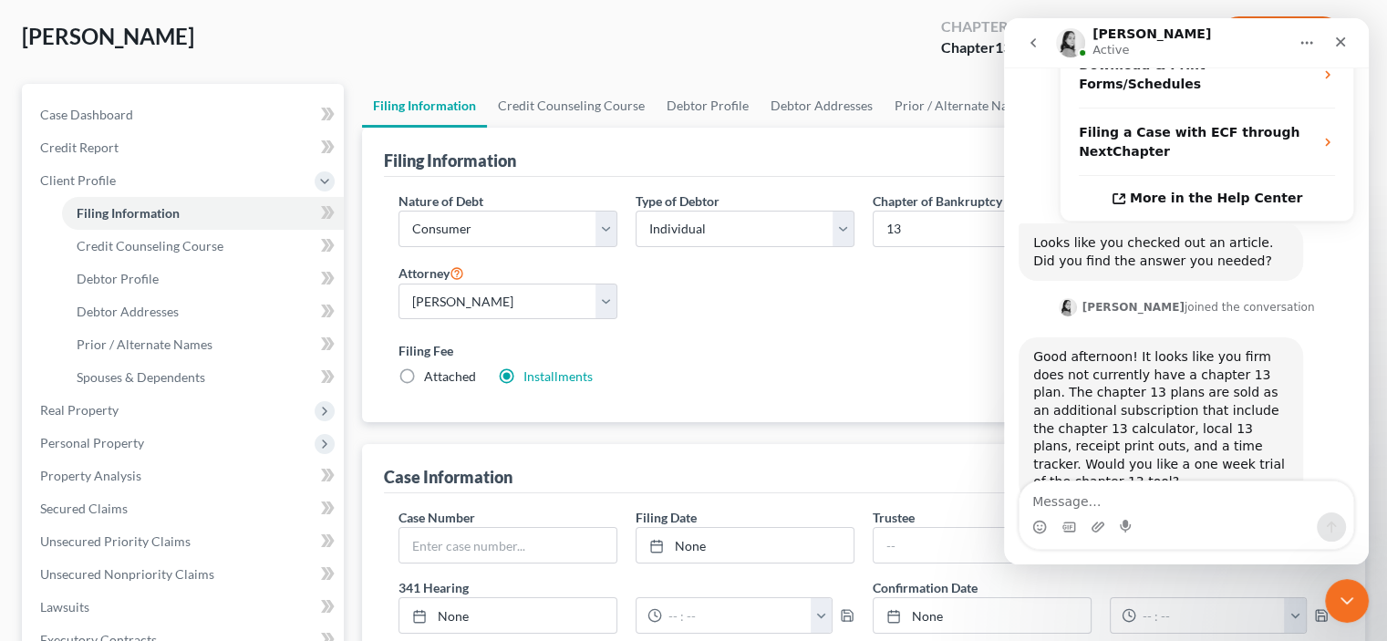
scroll to position [534, 0]
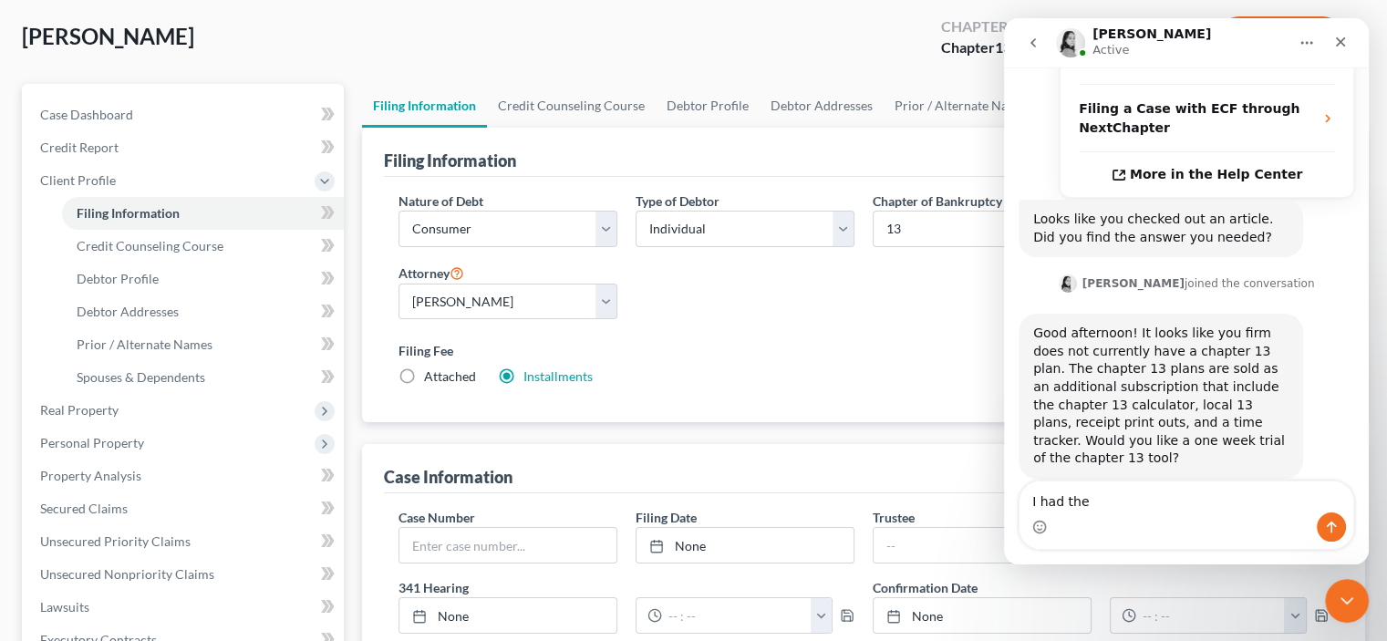
type textarea "I had the"
click at [850, 10] on div "Hargrave, Beth Upgraded Chapter Chapter 13 Status Lead District ALNB Preview" at bounding box center [693, 44] width 1343 height 79
click at [1316, 43] on button "Home" at bounding box center [1307, 43] width 35 height 35
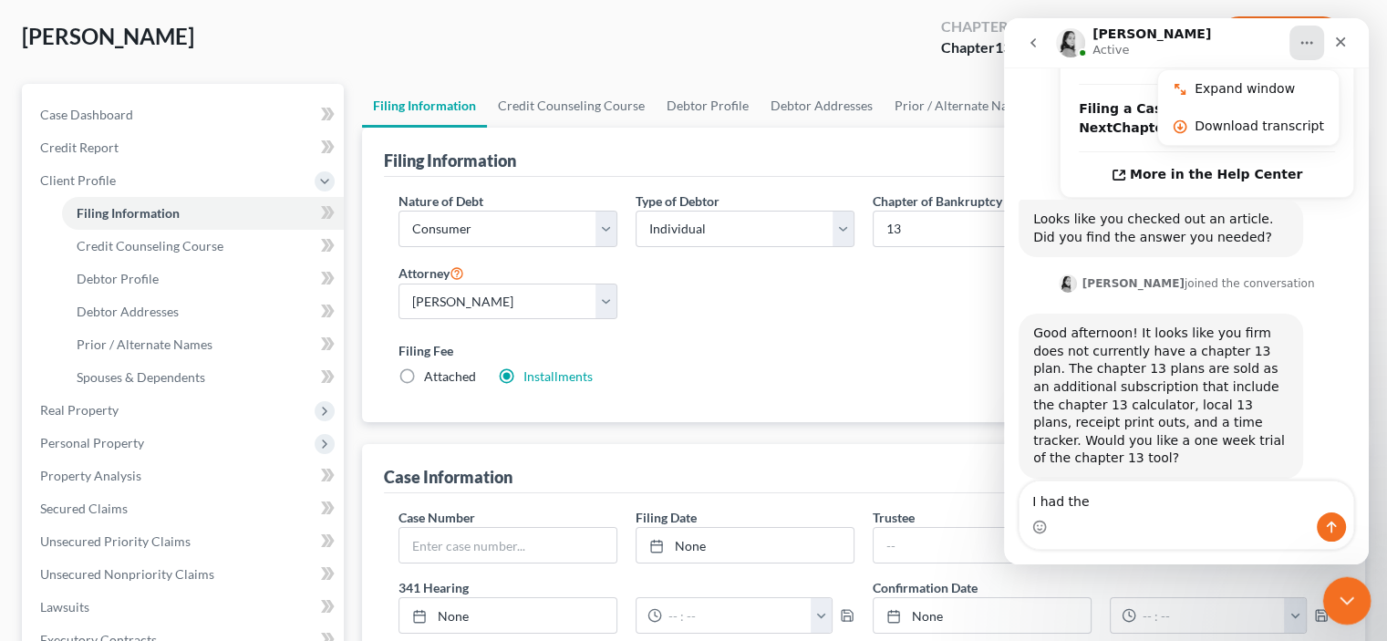
click at [1348, 601] on icon "Close Intercom Messenger" at bounding box center [1344, 598] width 22 height 22
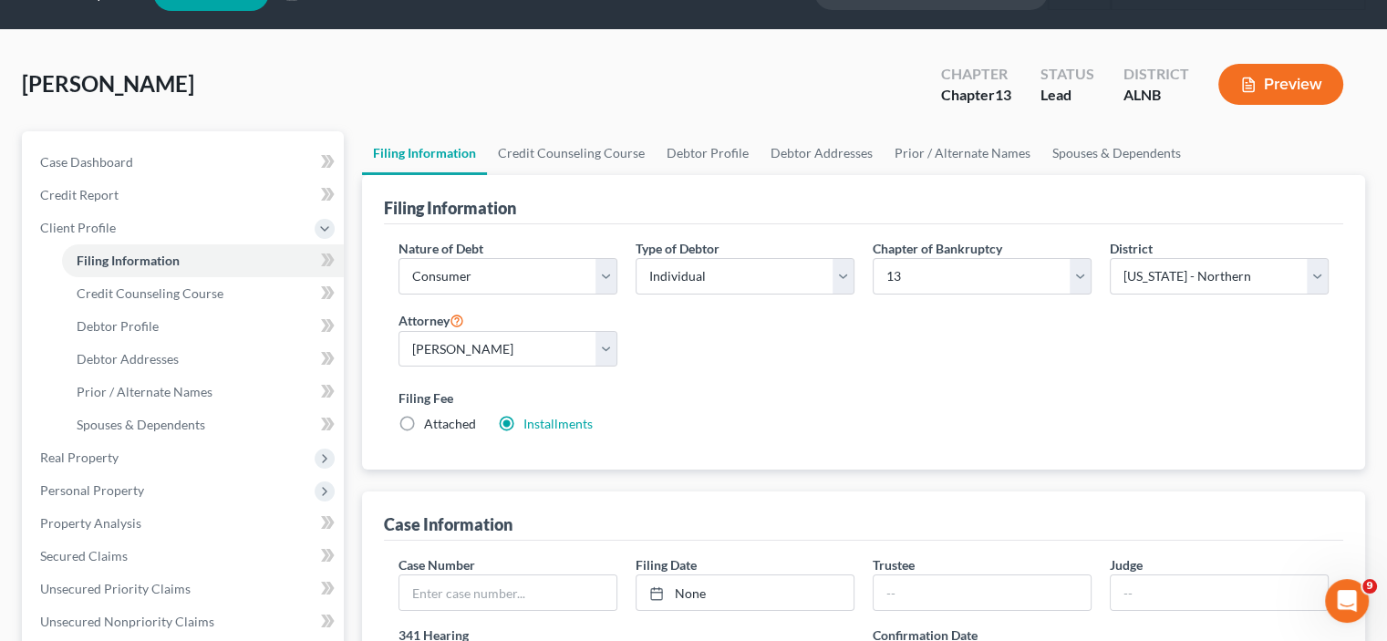
scroll to position [0, 0]
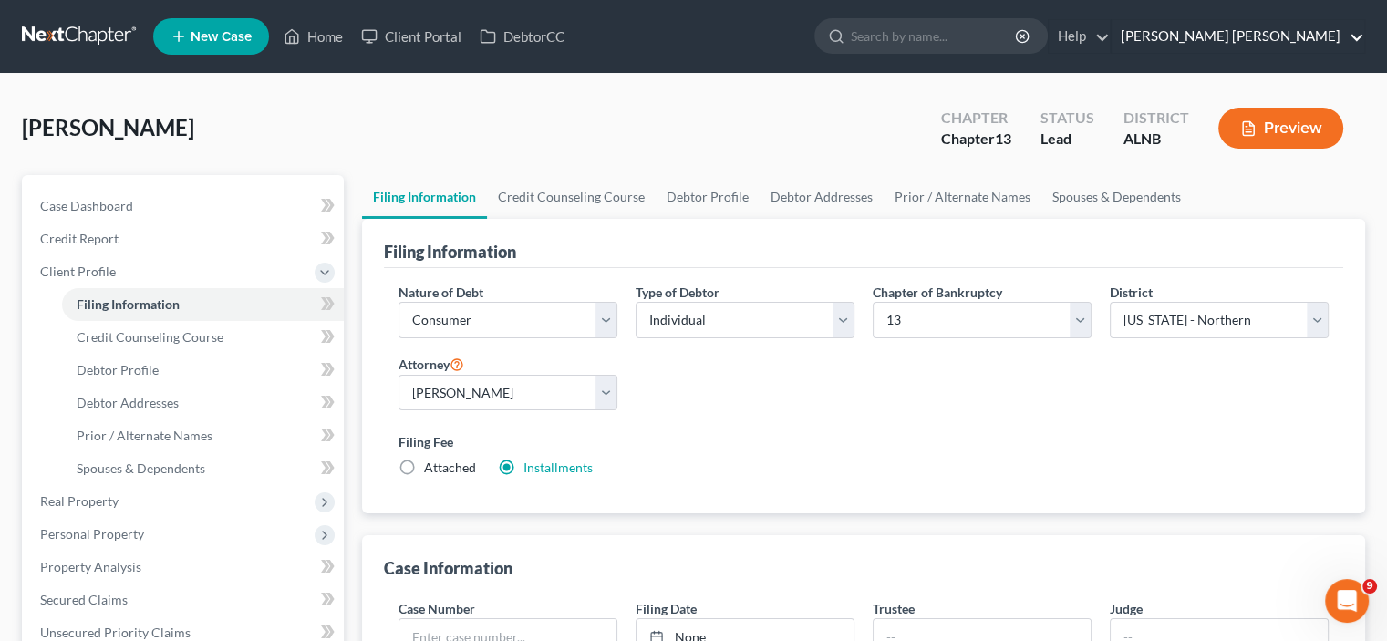
click at [1233, 27] on link "[PERSON_NAME] [PERSON_NAME]" at bounding box center [1238, 36] width 253 height 33
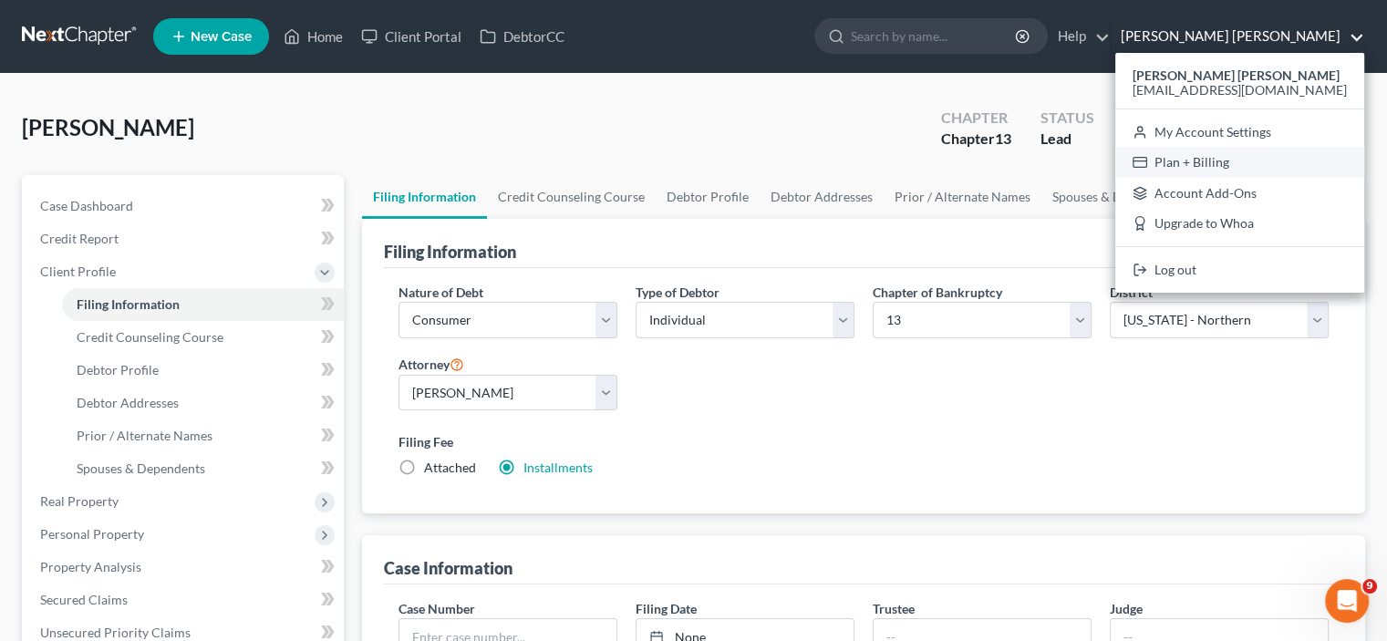
click at [1240, 161] on link "Plan + Billing" at bounding box center [1239, 162] width 249 height 31
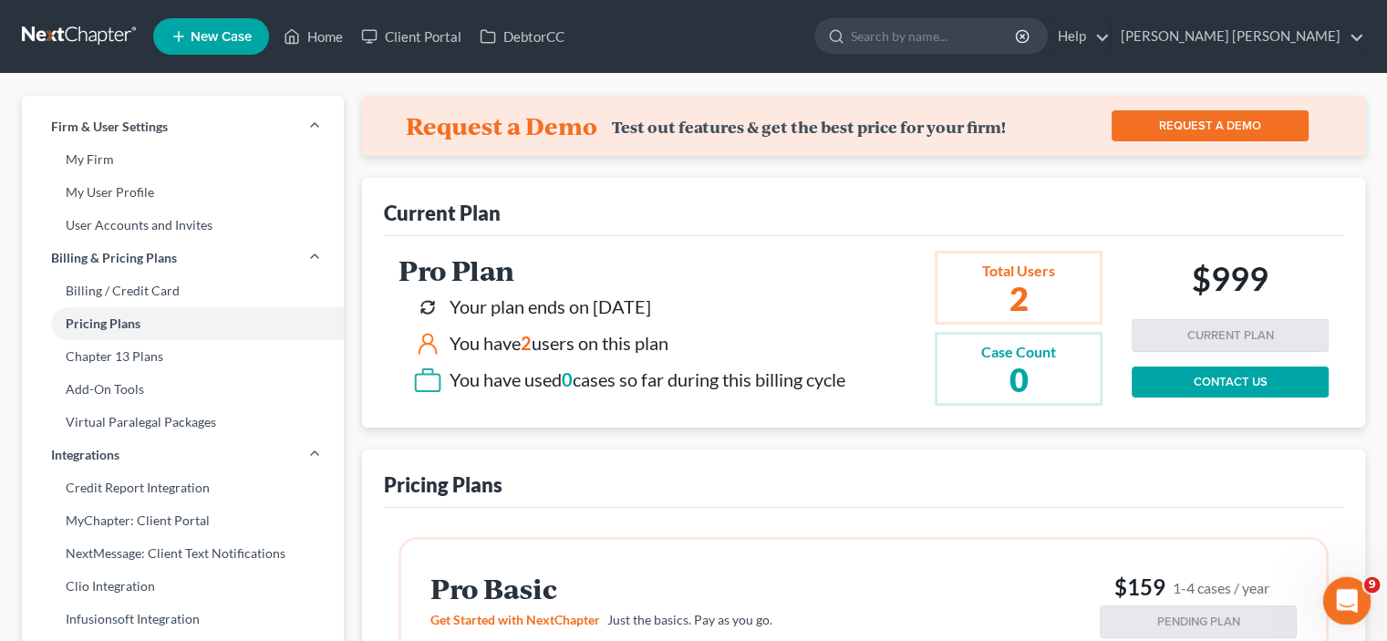
click at [1338, 593] on icon "Open Intercom Messenger" at bounding box center [1345, 599] width 30 height 30
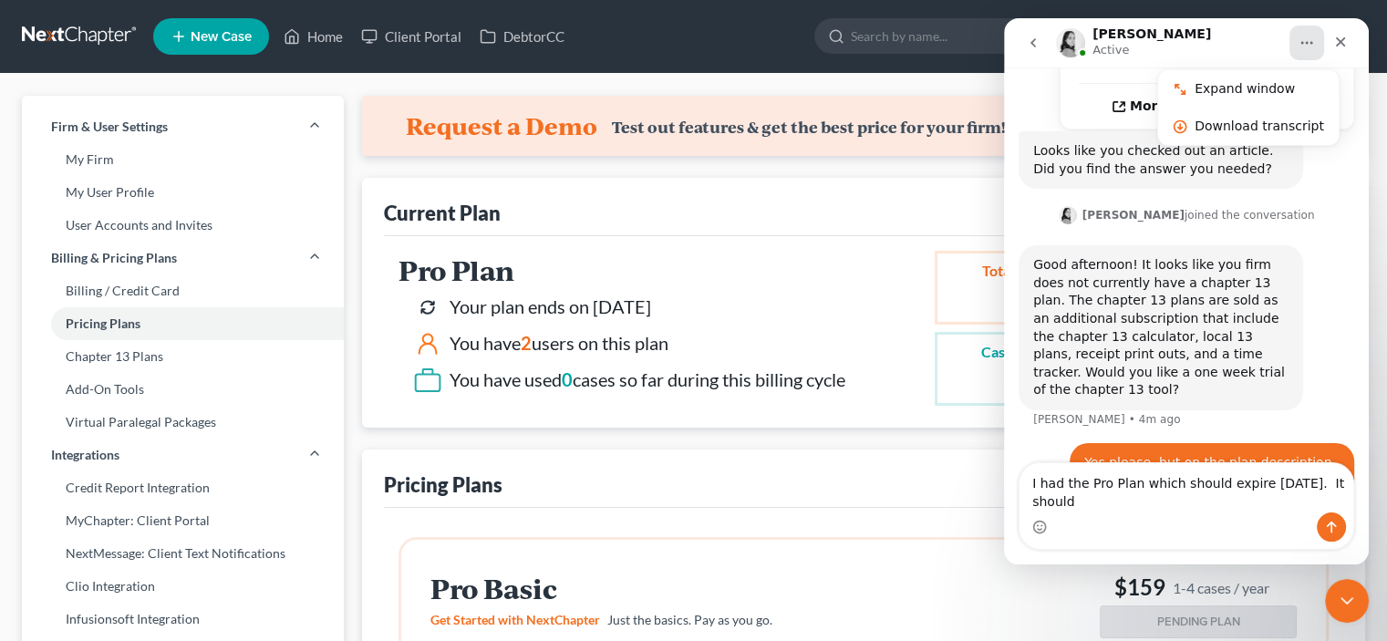
scroll to position [623, 0]
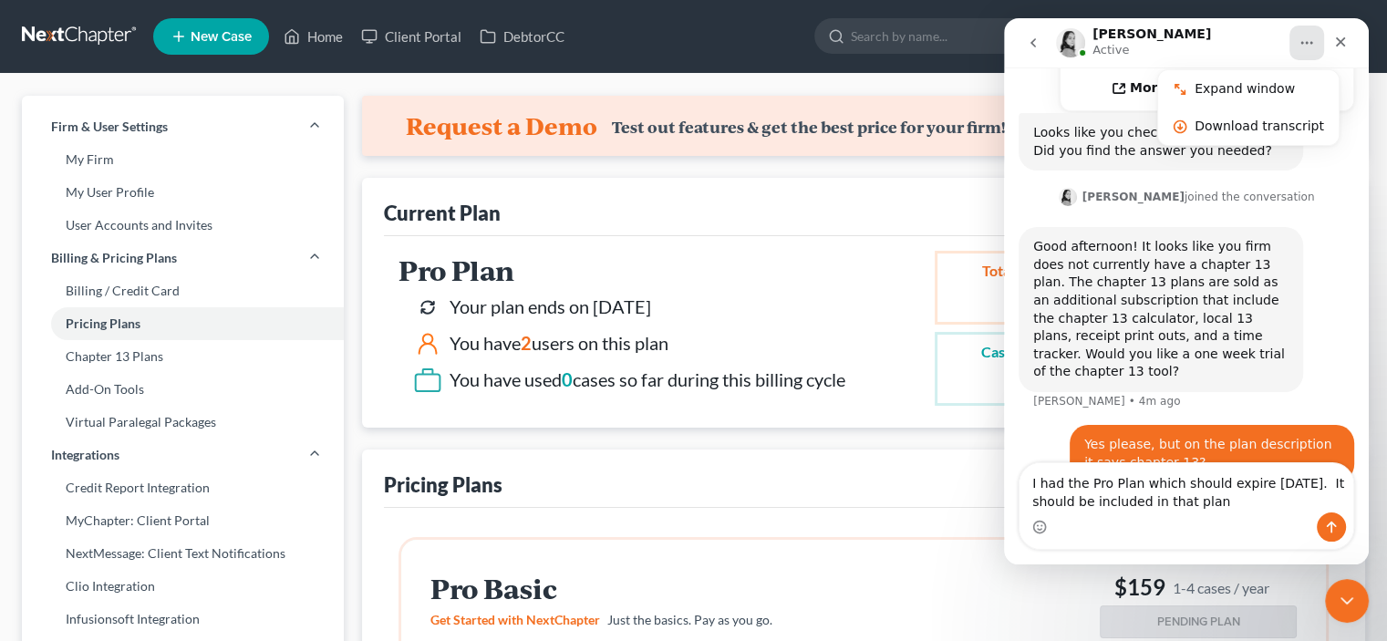
type textarea "I had the Pro Plan which should expire 9/30/25. It should be included in that p…"
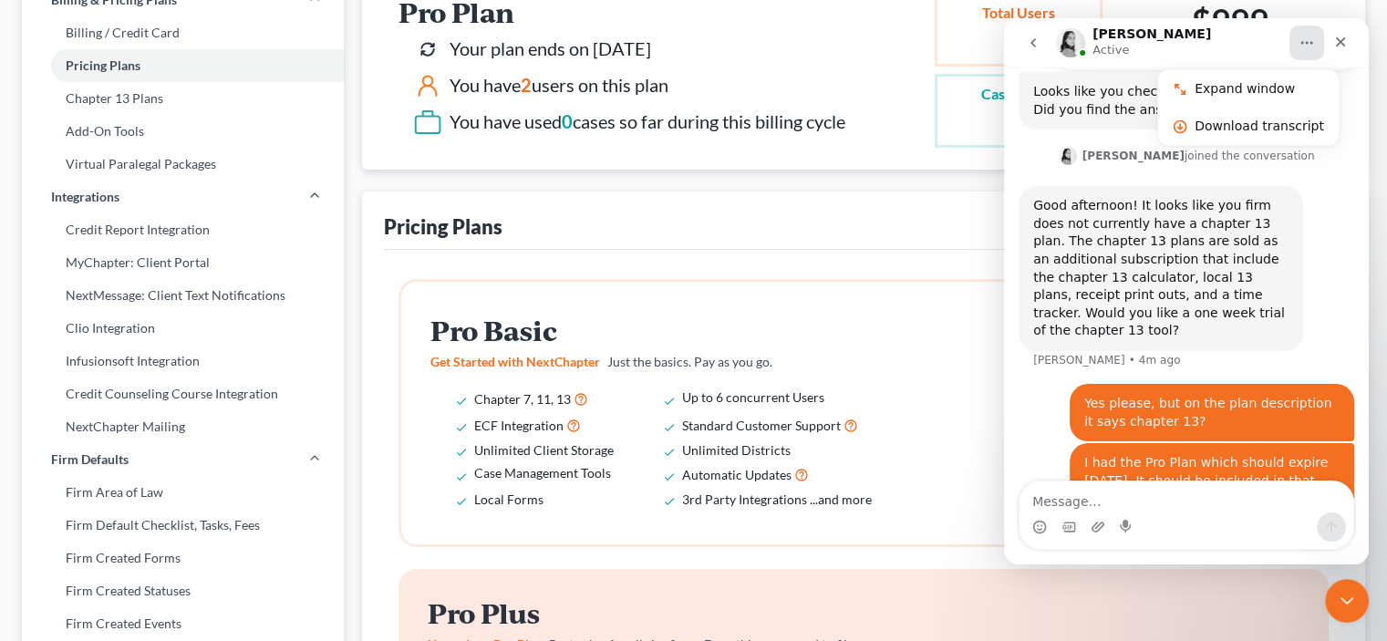
scroll to position [365, 0]
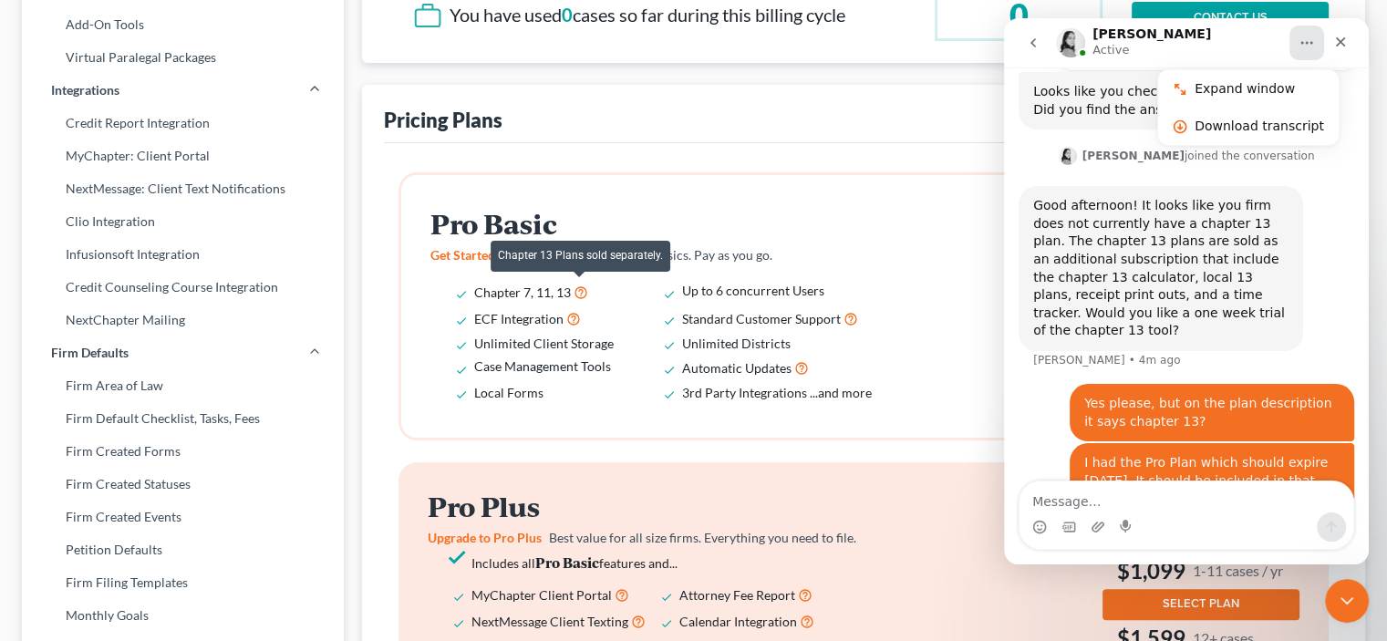
click at [576, 287] on icon at bounding box center [581, 291] width 15 height 17
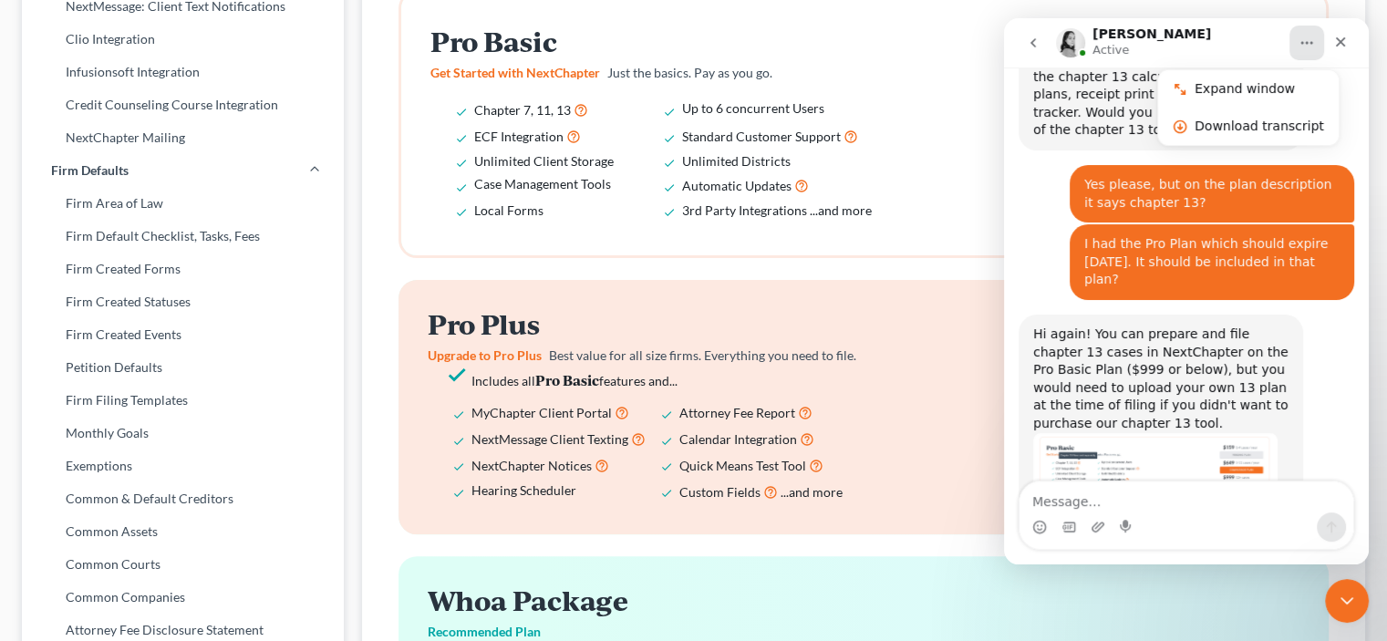
scroll to position [865, 0]
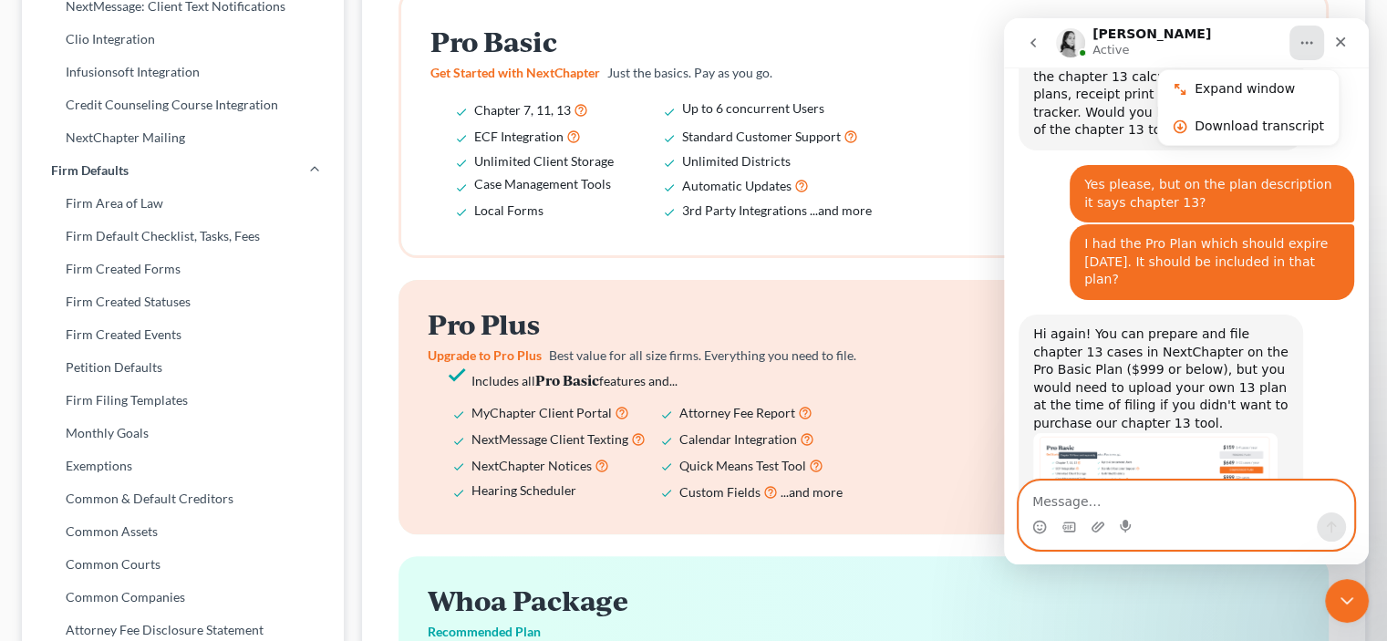
click at [1101, 503] on textarea "Message…" at bounding box center [1187, 497] width 334 height 31
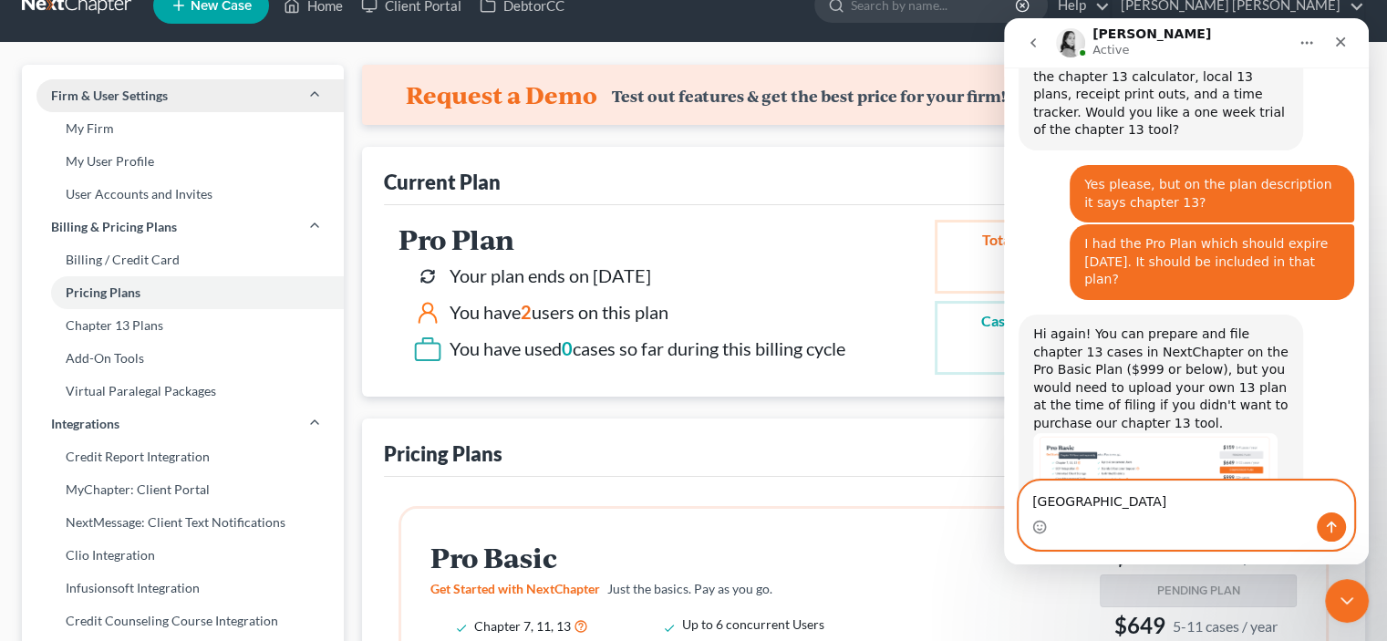
scroll to position [0, 0]
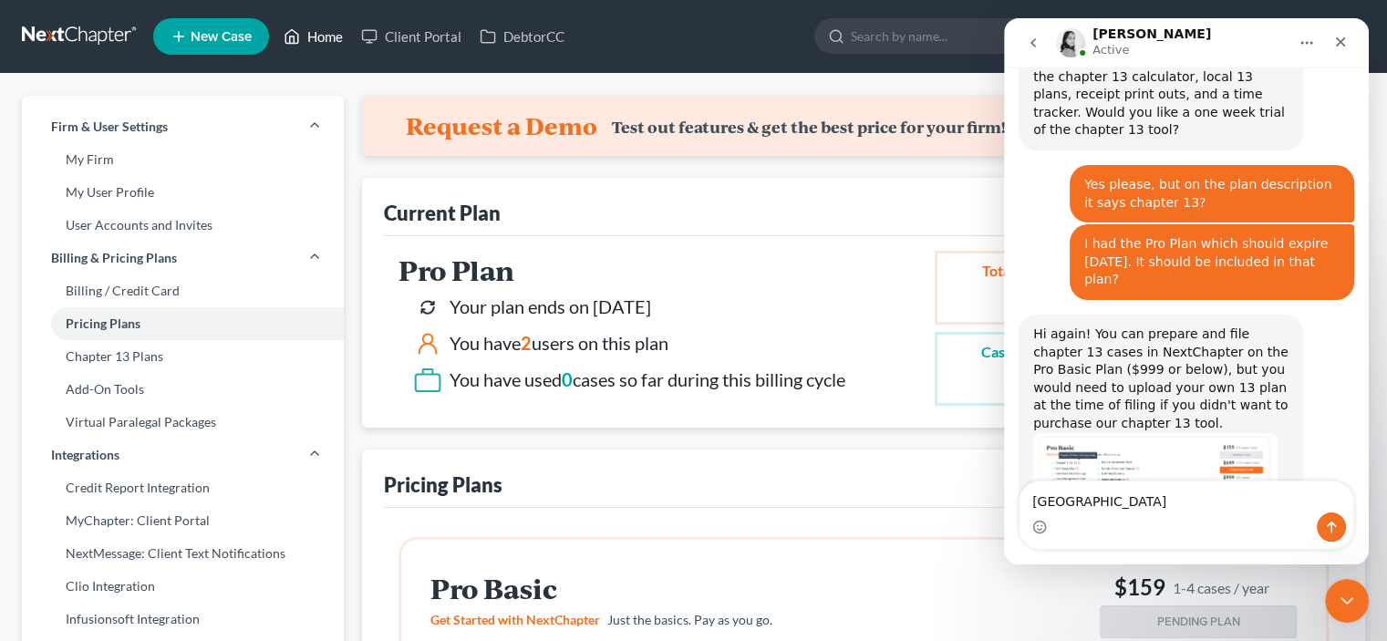
click at [336, 32] on link "Home" at bounding box center [314, 36] width 78 height 33
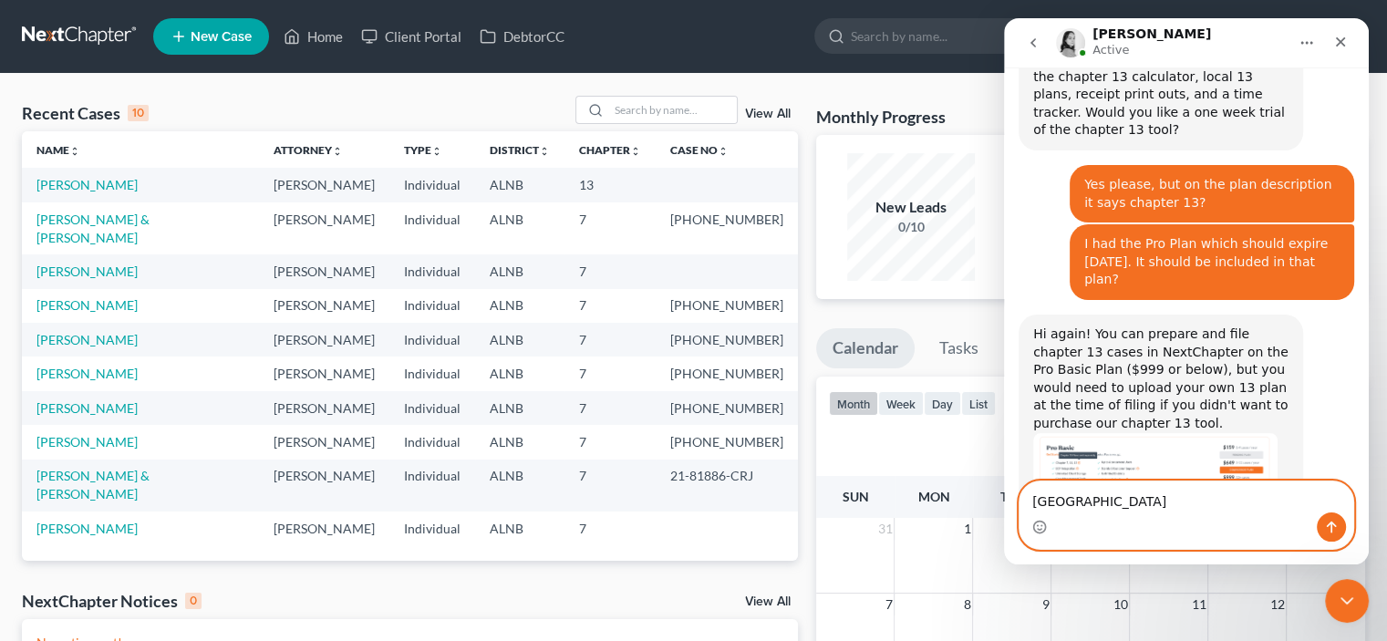
click at [1030, 500] on textarea "Northern District" at bounding box center [1187, 497] width 334 height 31
type textarea "Alabama Northern District"
click at [1333, 531] on icon "Send a message…" at bounding box center [1331, 527] width 15 height 15
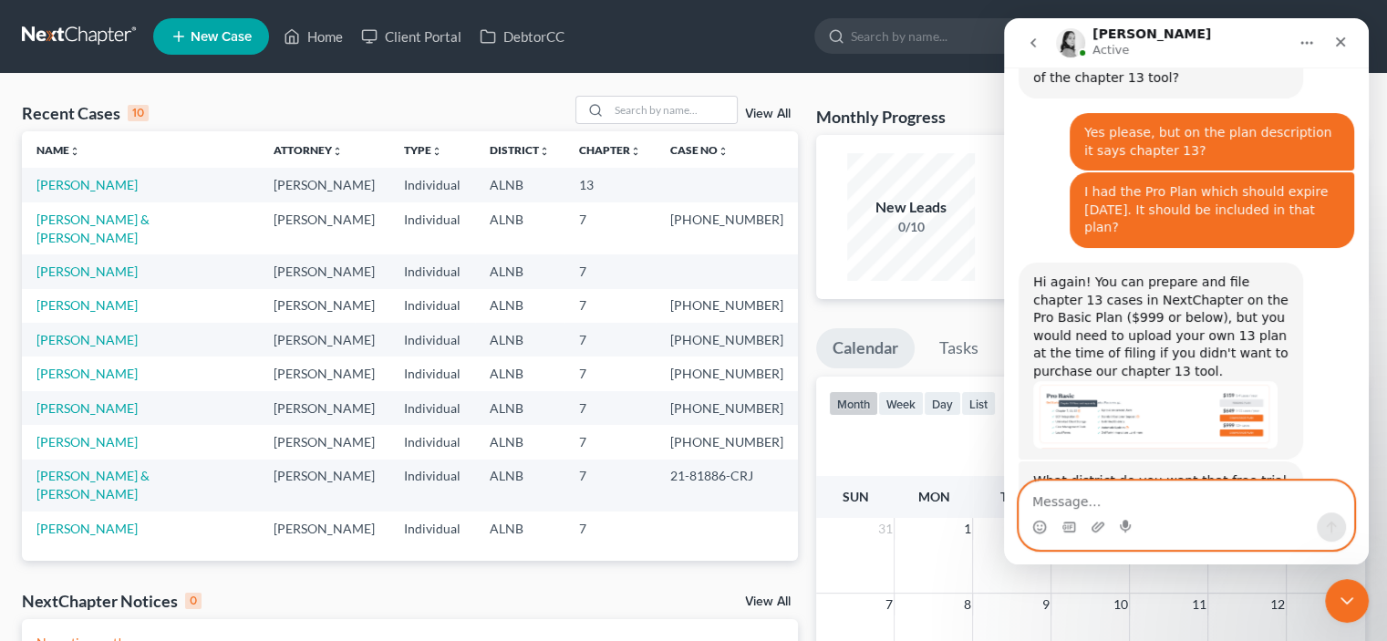
scroll to position [919, 0]
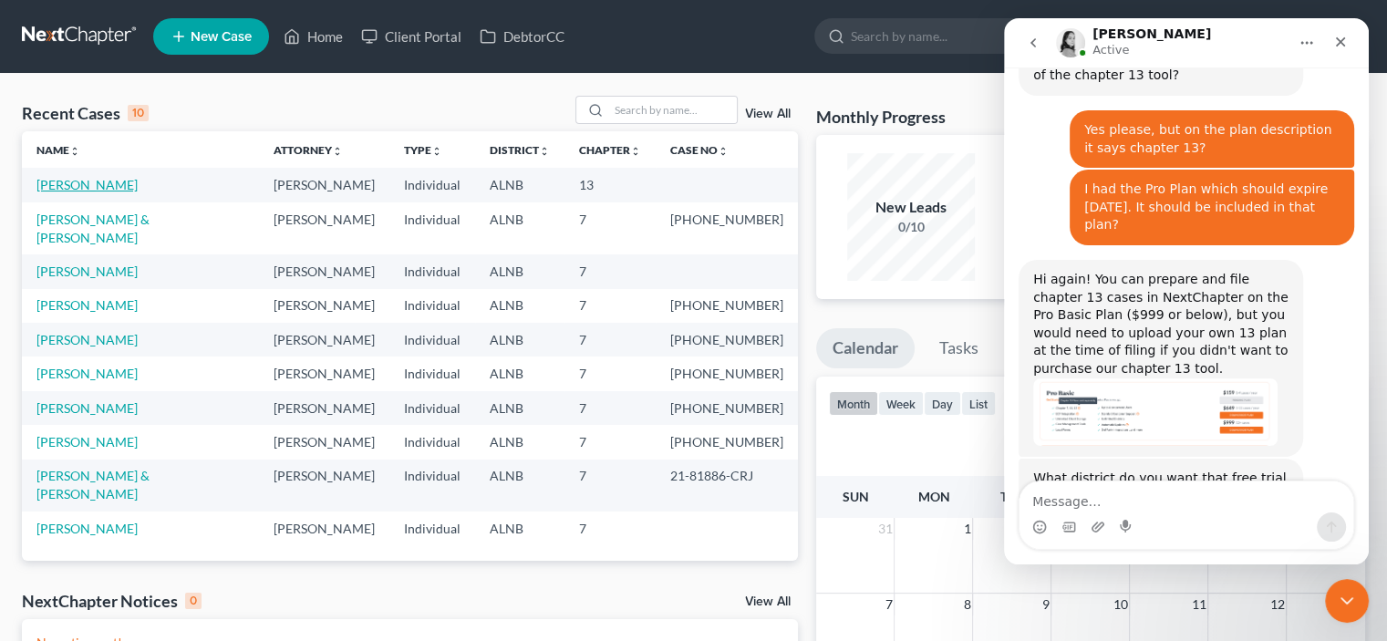
click at [67, 188] on link "[PERSON_NAME]" at bounding box center [86, 185] width 101 height 16
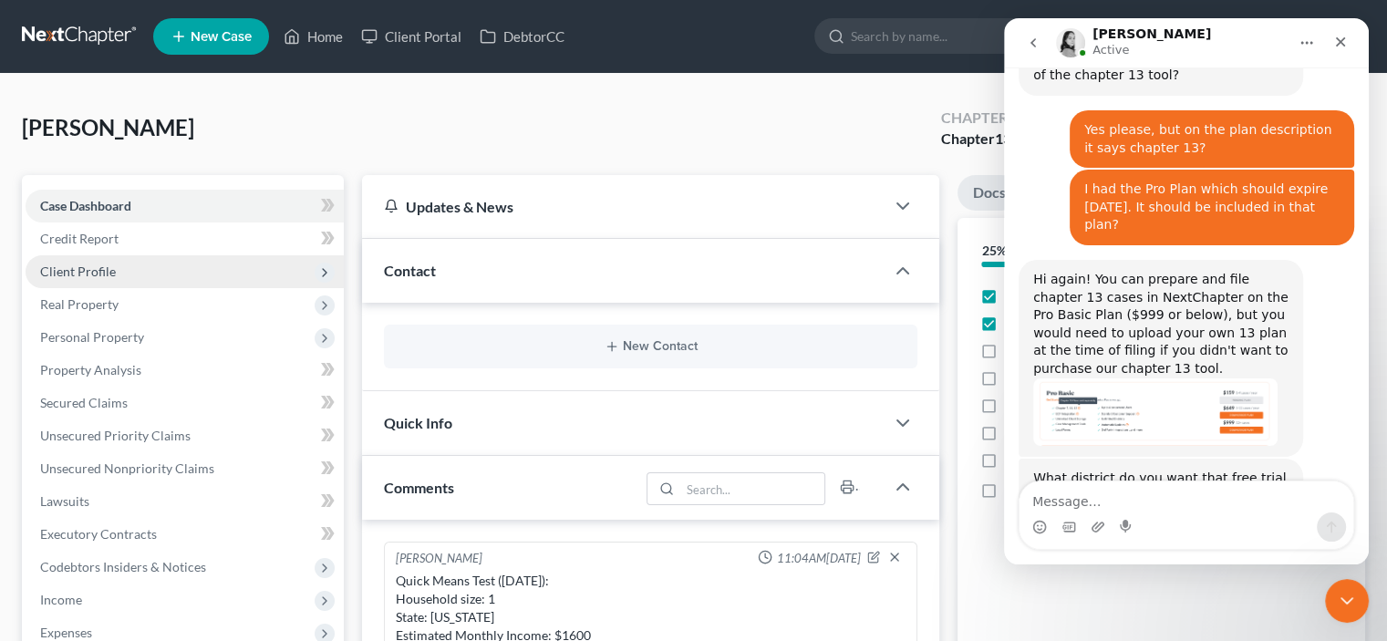
click at [98, 265] on span "Client Profile" at bounding box center [78, 272] width 76 height 16
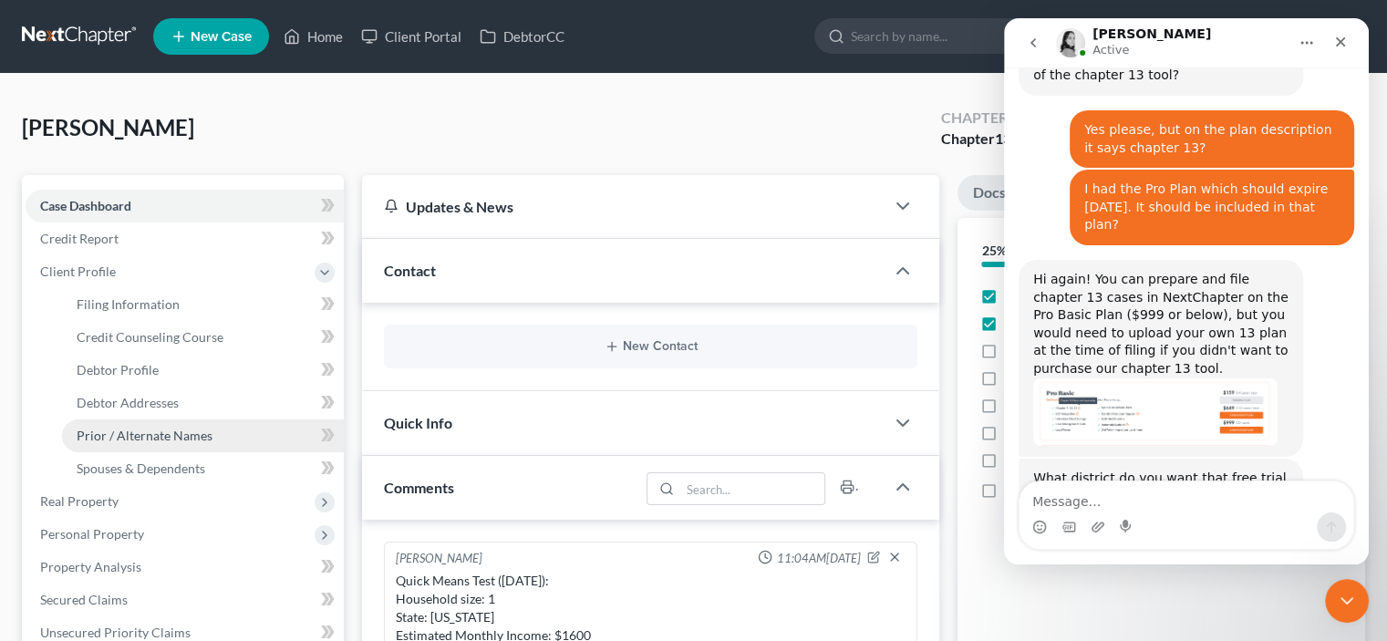
click at [161, 442] on span "Prior / Alternate Names" at bounding box center [145, 436] width 136 height 16
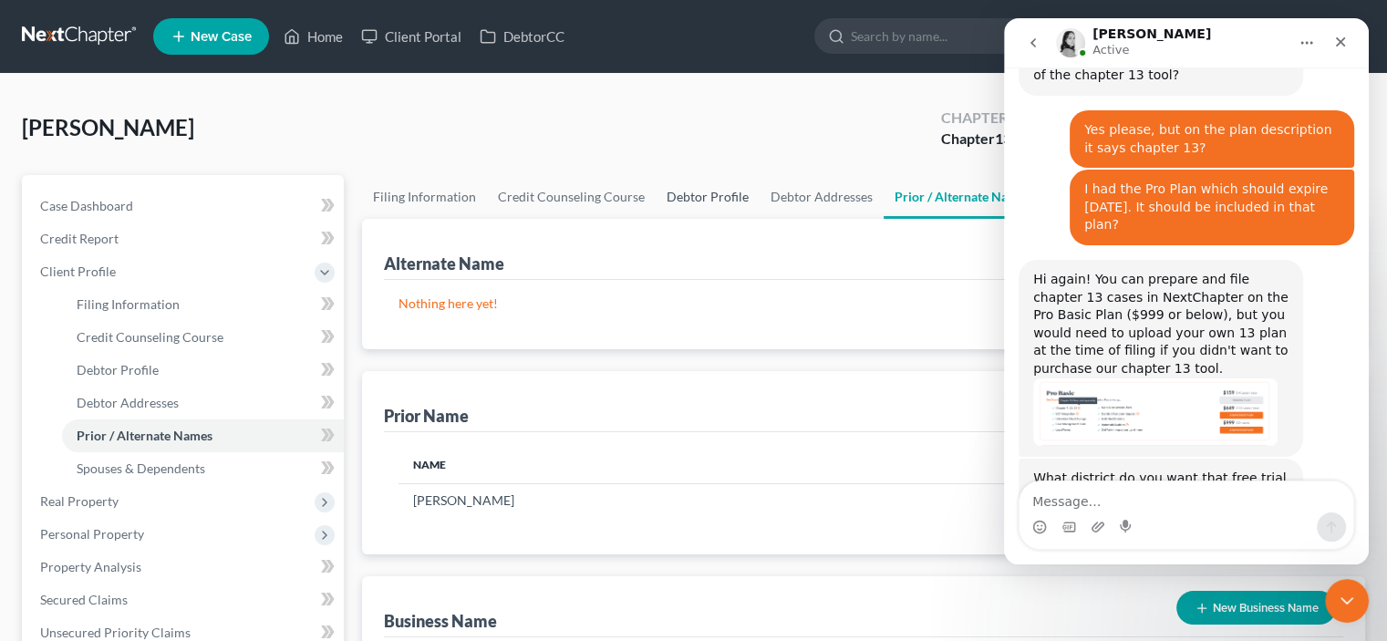
click at [666, 196] on link "Debtor Profile" at bounding box center [708, 197] width 104 height 44
select select "0"
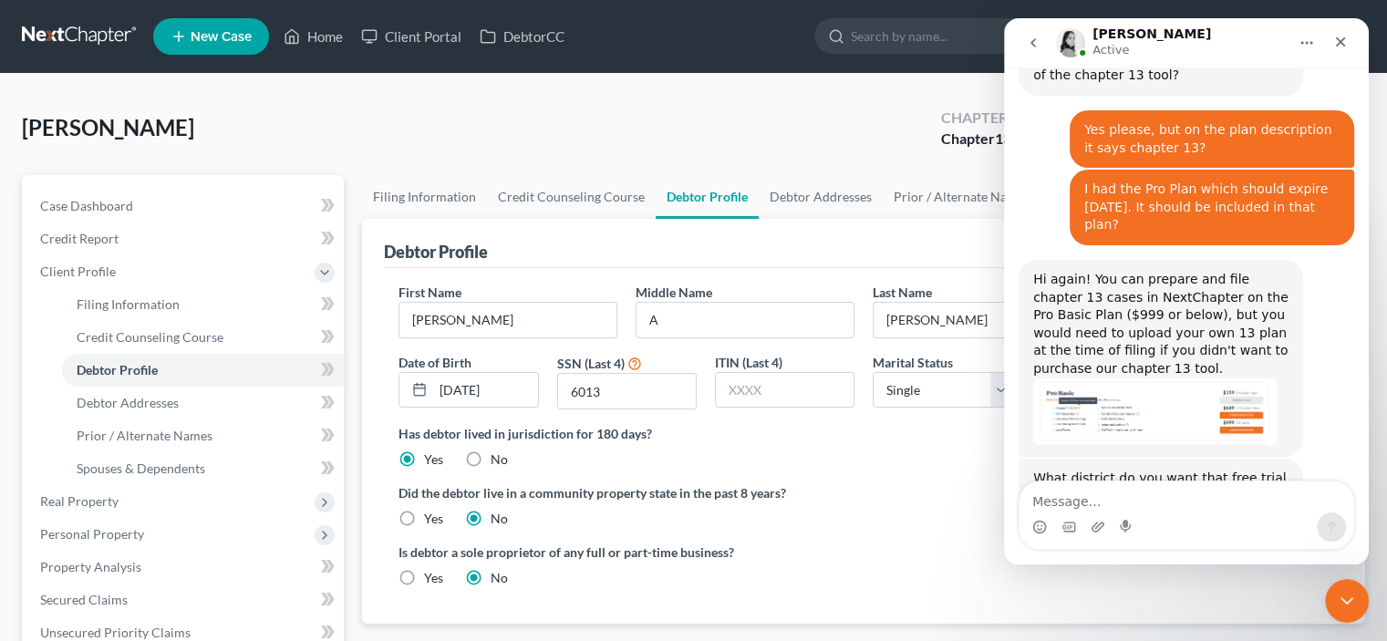
radio input "true"
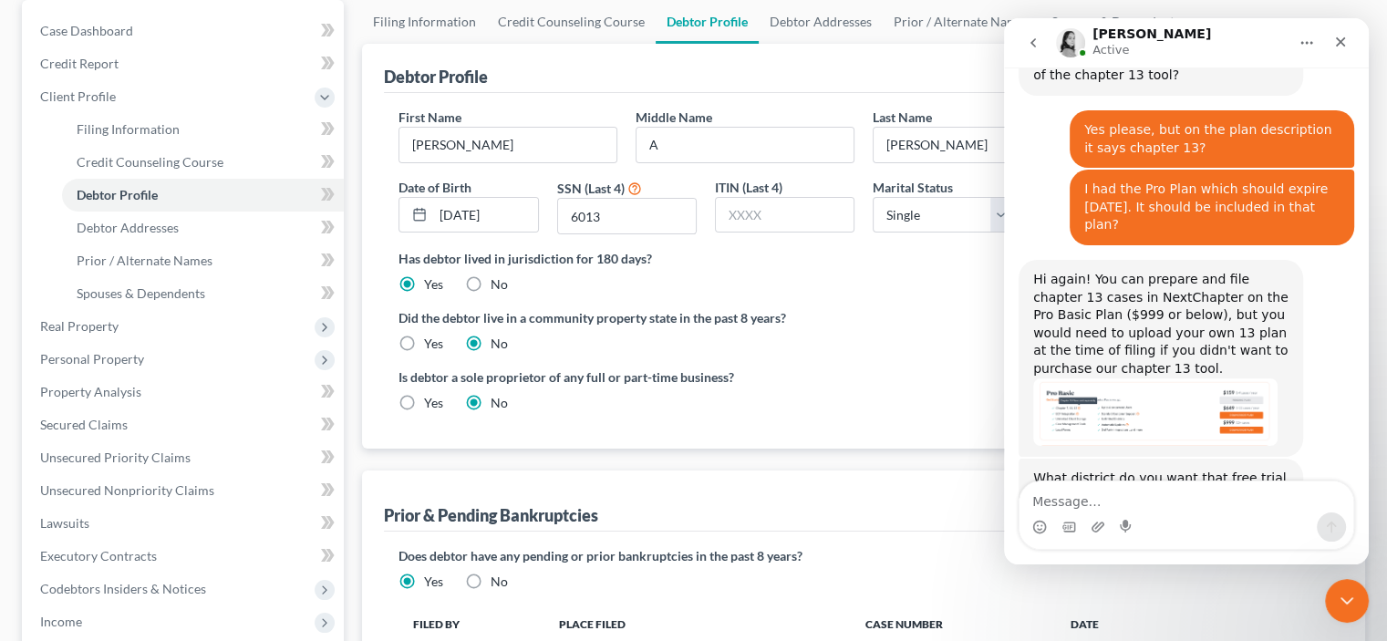
scroll to position [91, 0]
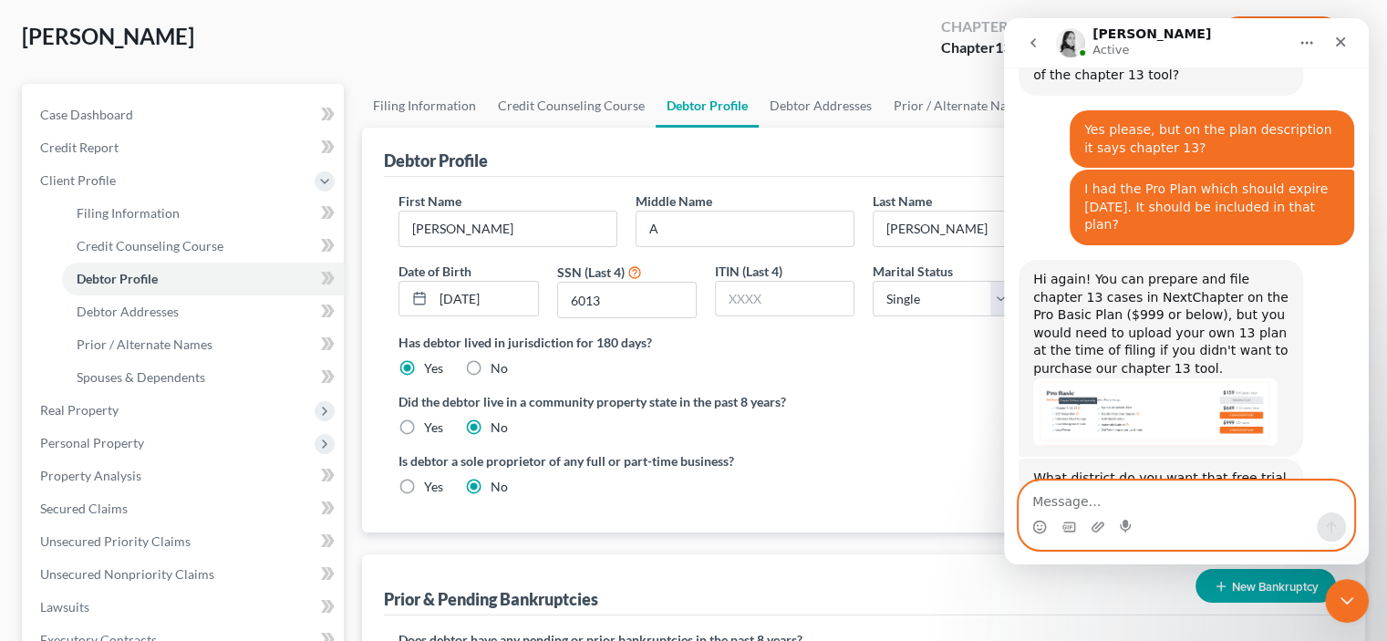
click at [1061, 505] on textarea "Message…" at bounding box center [1187, 497] width 334 height 31
type textarea "T"
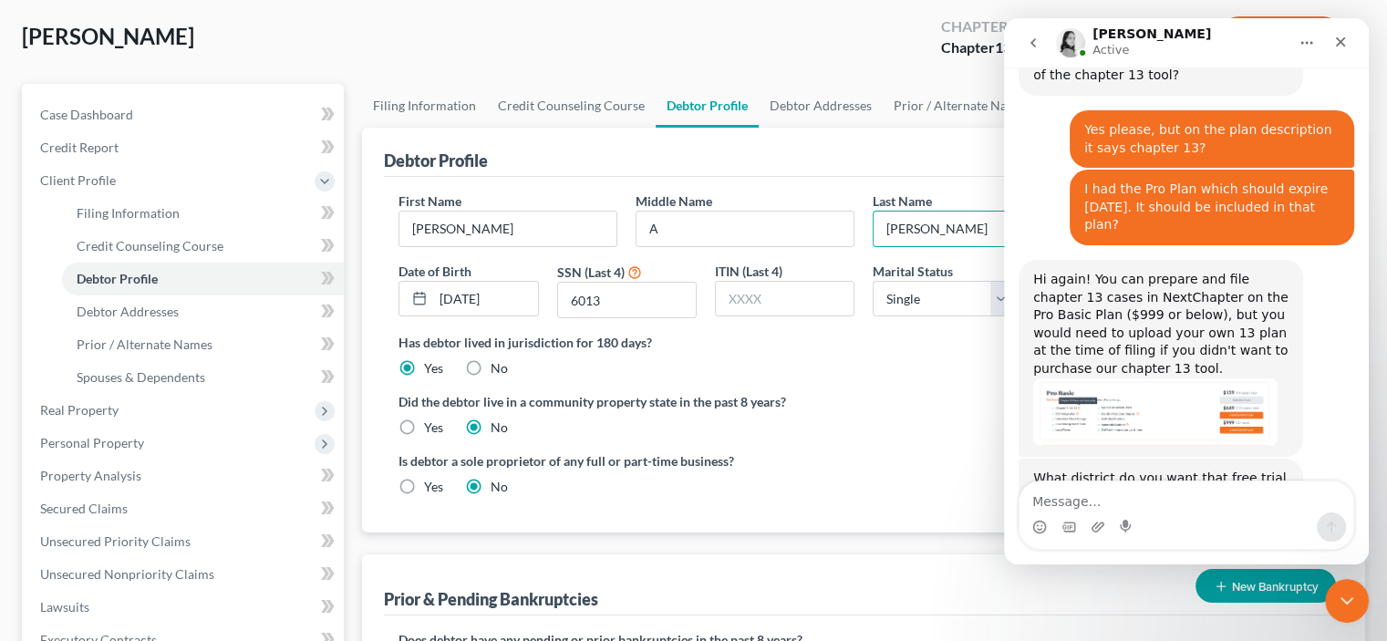
drag, startPoint x: 936, startPoint y: 224, endPoint x: 824, endPoint y: 143, distance: 138.5
click at [824, 143] on div "Debtor Profile" at bounding box center [863, 152] width 959 height 49
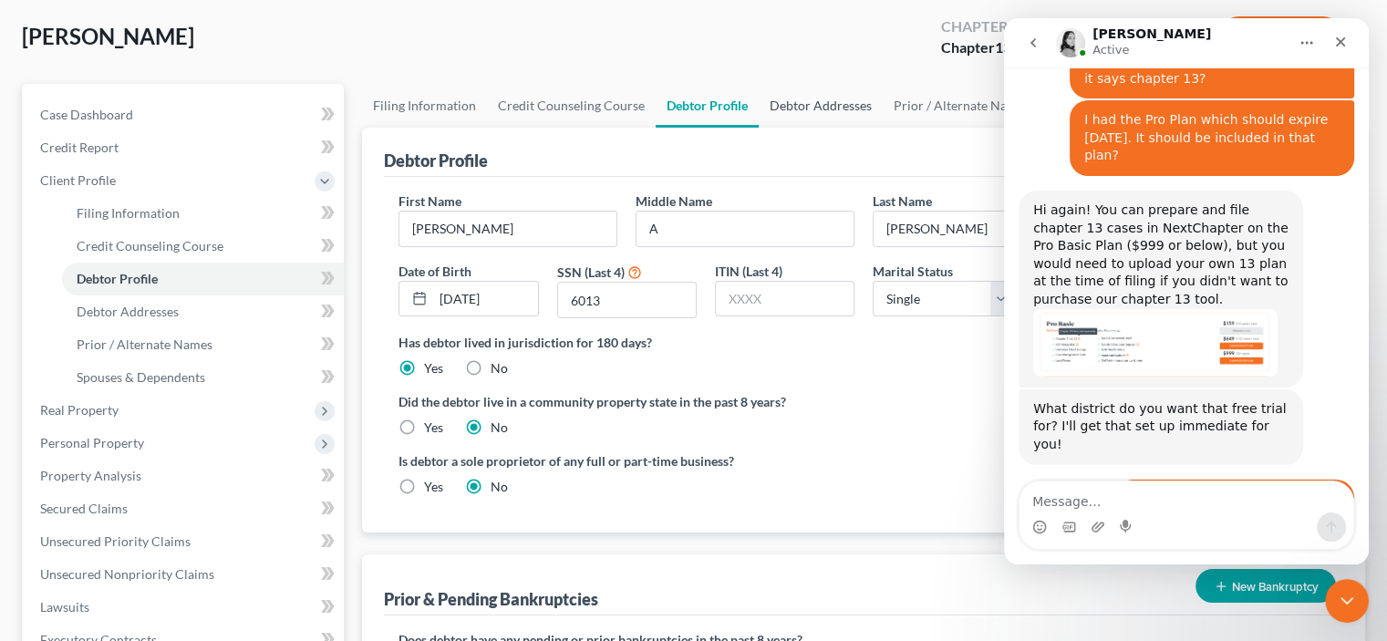
scroll to position [991, 0]
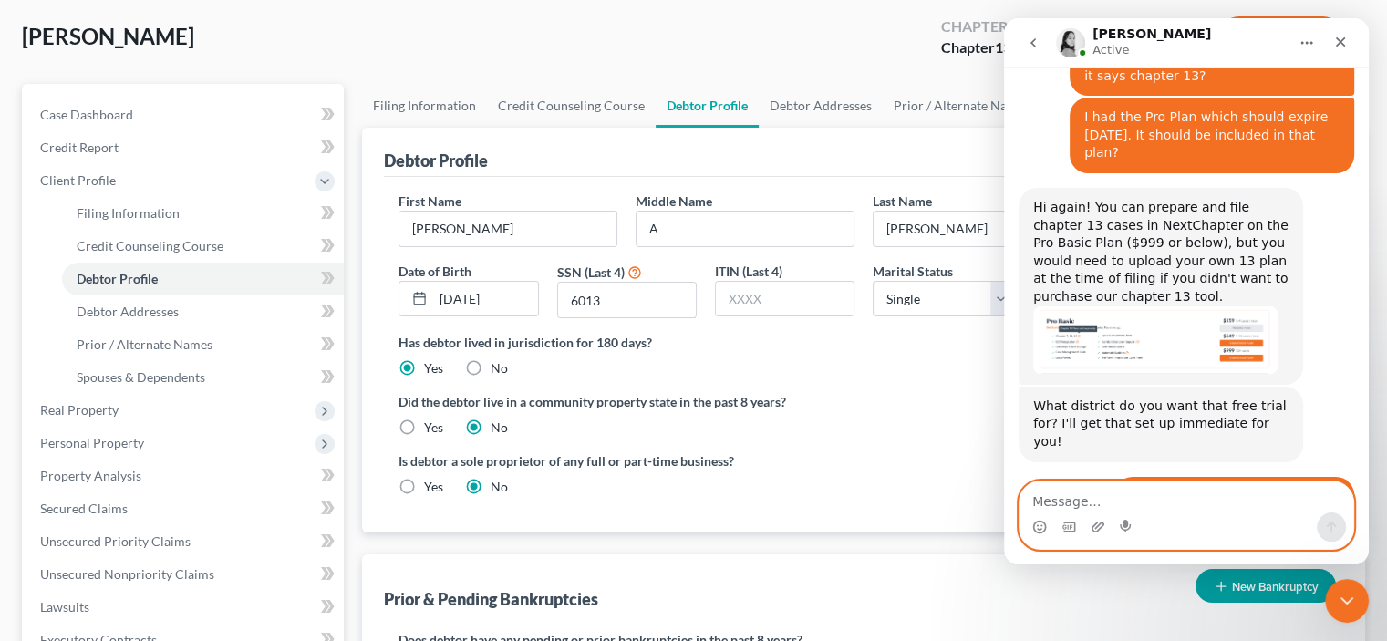
click at [1070, 501] on textarea "Message…" at bounding box center [1187, 497] width 334 height 31
type textarea "Great! Thank you very much!"
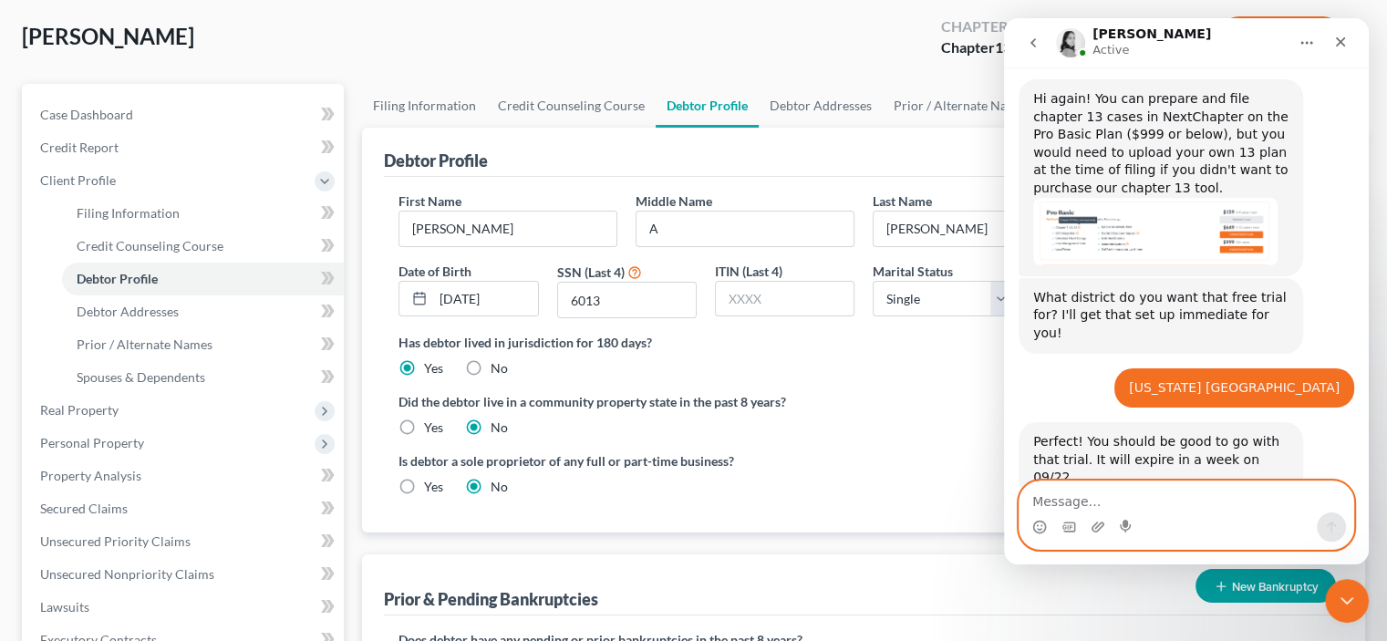
scroll to position [1170, 0]
